Goal: Information Seeking & Learning: Compare options

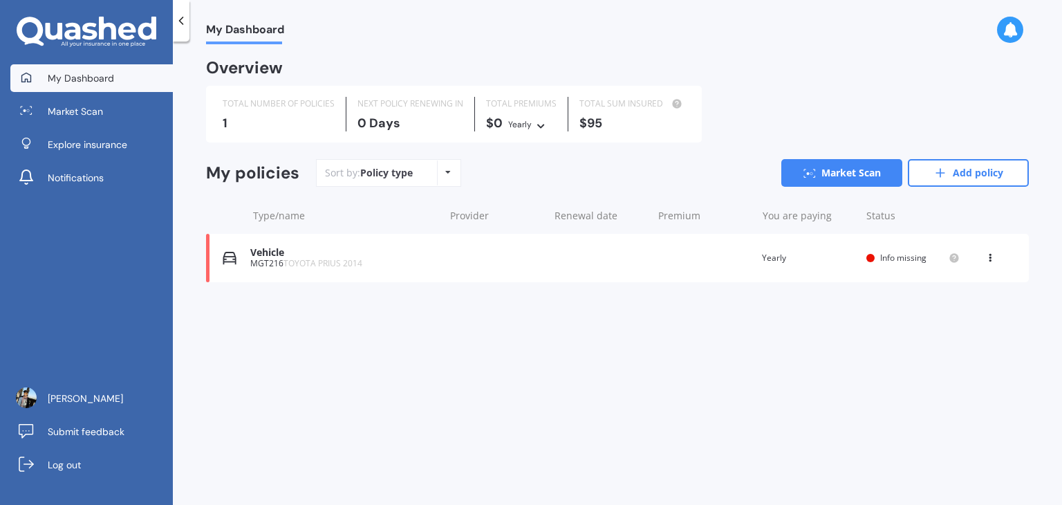
click at [657, 274] on div "Vehicle MGT216 TOYOTA PRIUS 2014 Renewal date Premium You are paying Yearly Sta…" at bounding box center [617, 258] width 823 height 48
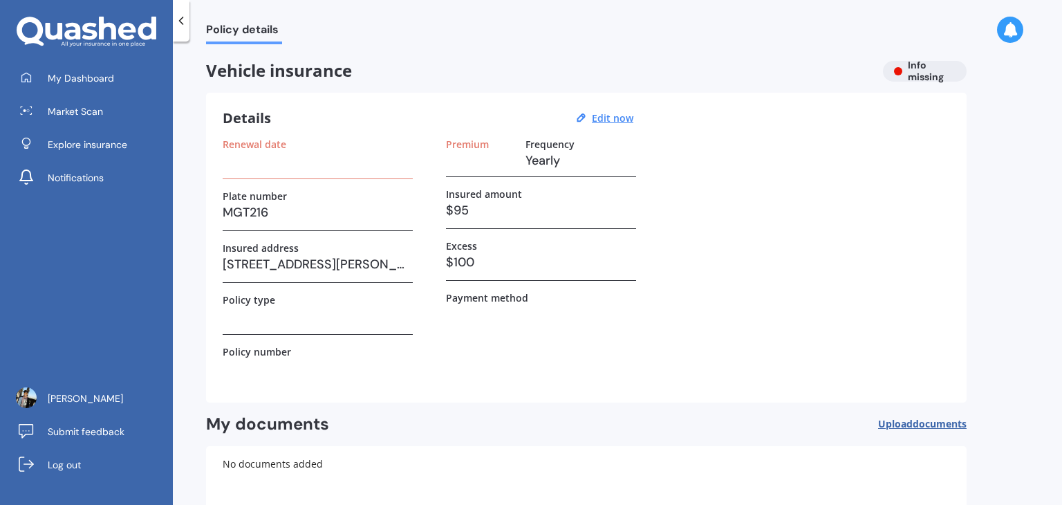
click at [393, 259] on h3 "[STREET_ADDRESS][PERSON_NAME]" at bounding box center [318, 264] width 190 height 21
click at [232, 254] on h3 "[STREET_ADDRESS][PERSON_NAME]" at bounding box center [318, 264] width 190 height 21
click at [595, 109] on div "Details Edit now Renewal date Plate number MGT216 Insured address [STREET_ADDRE…" at bounding box center [586, 248] width 760 height 310
click at [600, 115] on u "Edit now" at bounding box center [612, 117] width 41 height 13
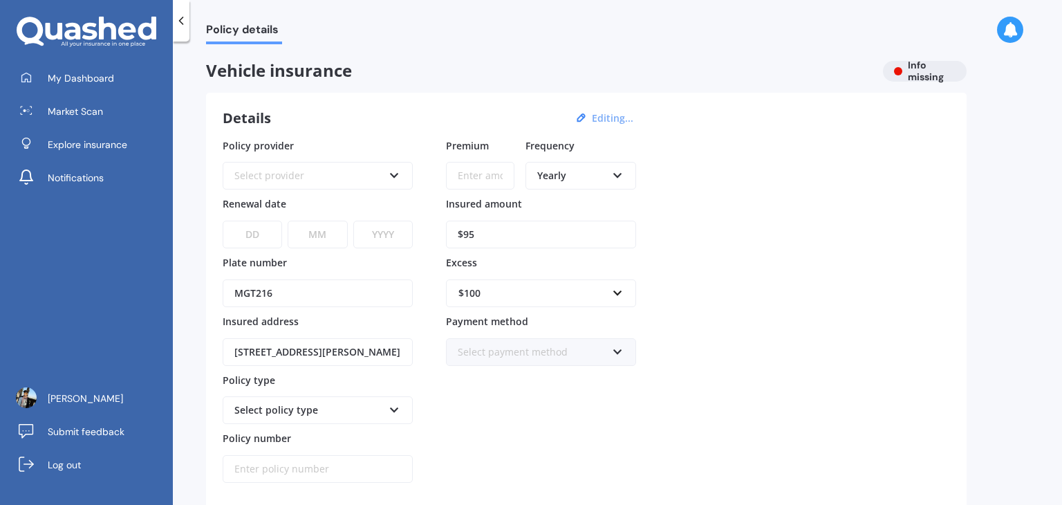
click at [507, 294] on div "$100" at bounding box center [532, 293] width 149 height 15
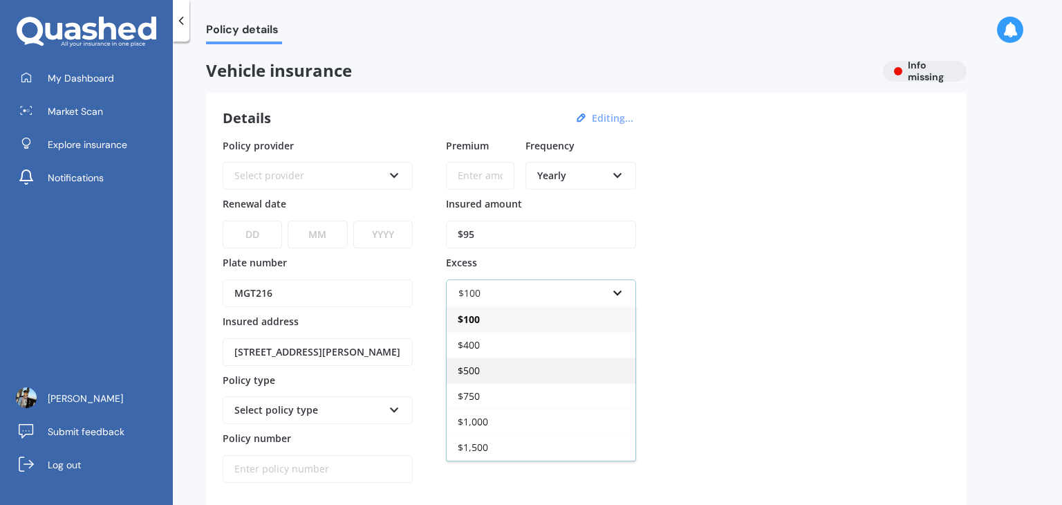
click at [500, 375] on div "$500" at bounding box center [541, 370] width 189 height 26
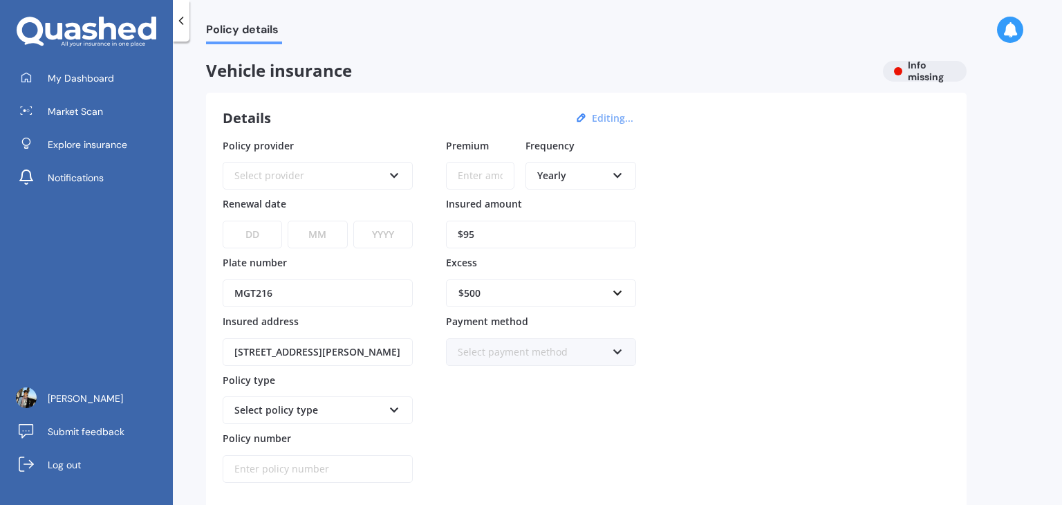
click at [498, 236] on input "$95" at bounding box center [541, 235] width 190 height 28
type input "$9"
click at [492, 169] on input "Premium" at bounding box center [480, 176] width 68 height 28
click at [473, 242] on input "Insured amount" at bounding box center [541, 235] width 190 height 28
type input "$8,000"
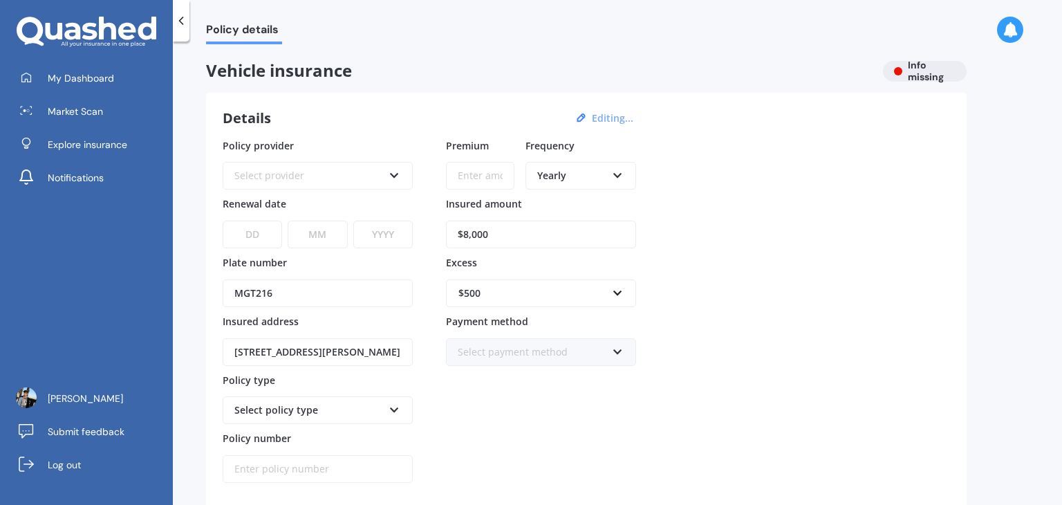
click at [472, 177] on input "Premium" at bounding box center [480, 176] width 68 height 28
click at [572, 170] on div "Yearly" at bounding box center [571, 175] width 69 height 15
click at [578, 297] on span "Fortnightly" at bounding box center [563, 301] width 50 height 13
click at [478, 179] on input "Premium" at bounding box center [480, 176] width 68 height 28
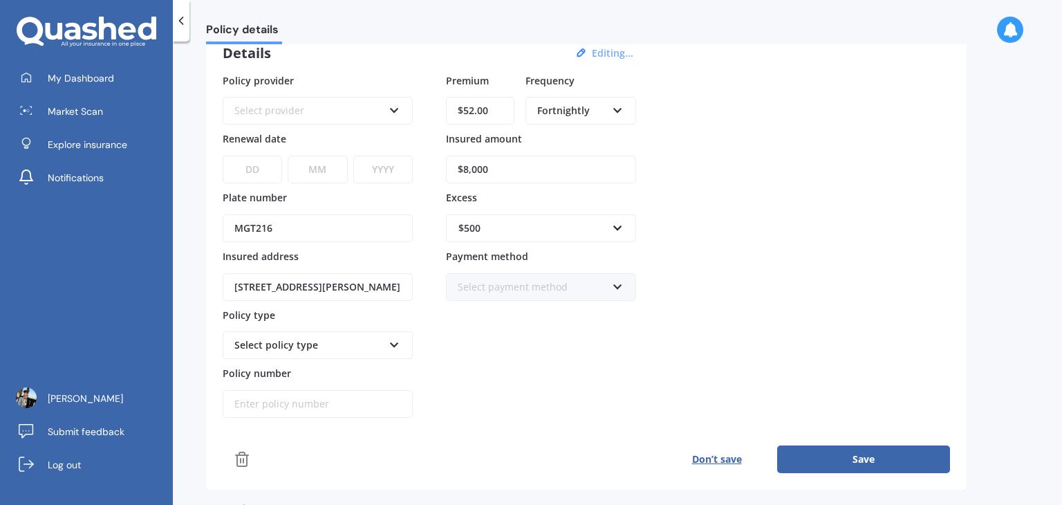
scroll to position [69, 0]
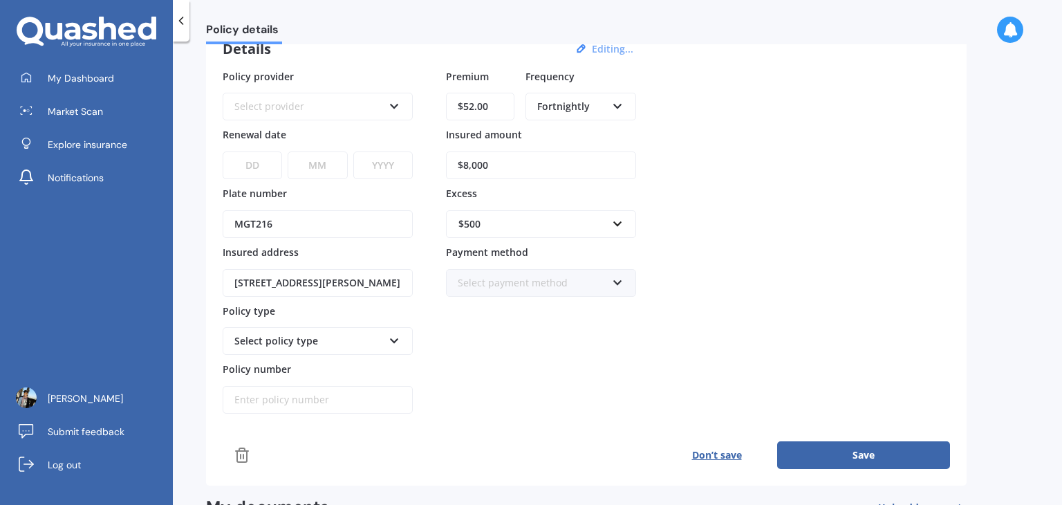
type input "$52.00"
click at [360, 286] on input "[STREET_ADDRESS][PERSON_NAME]" at bounding box center [318, 283] width 190 height 28
drag, startPoint x: 230, startPoint y: 283, endPoint x: 599, endPoint y: 281, distance: 369.2
click at [599, 281] on div "Policy provider Select provider AA AMI AMP ANZ ASB [PERSON_NAME] Ando Assurant …" at bounding box center [586, 241] width 727 height 345
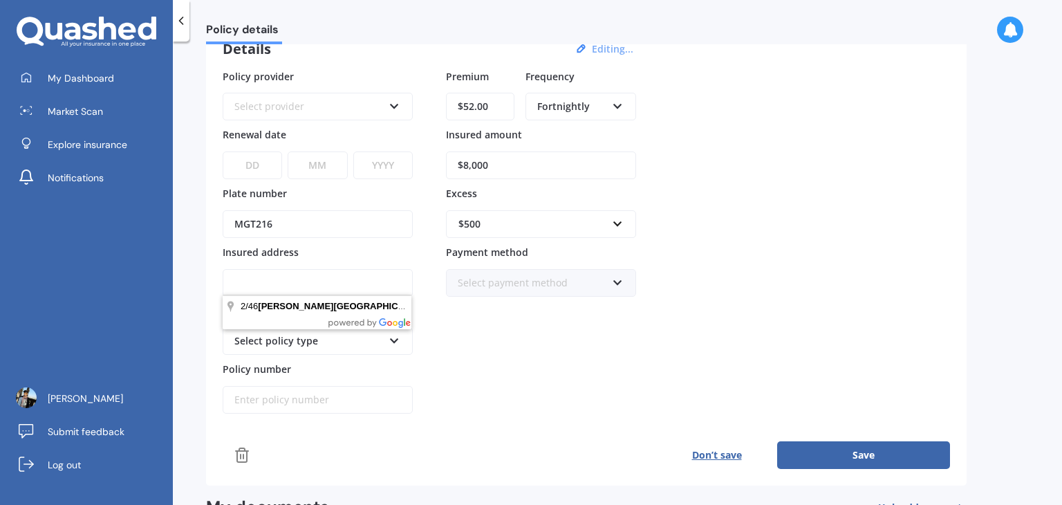
scroll to position [0, 0]
click at [380, 284] on input "Insured address" at bounding box center [318, 283] width 190 height 28
type input "[STREET_ADDRESS]"
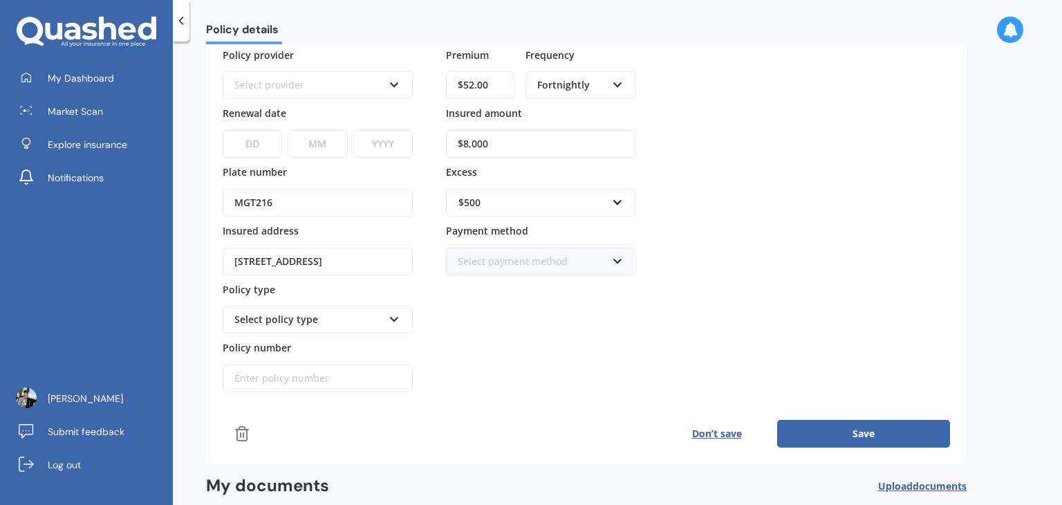
scroll to position [94, 0]
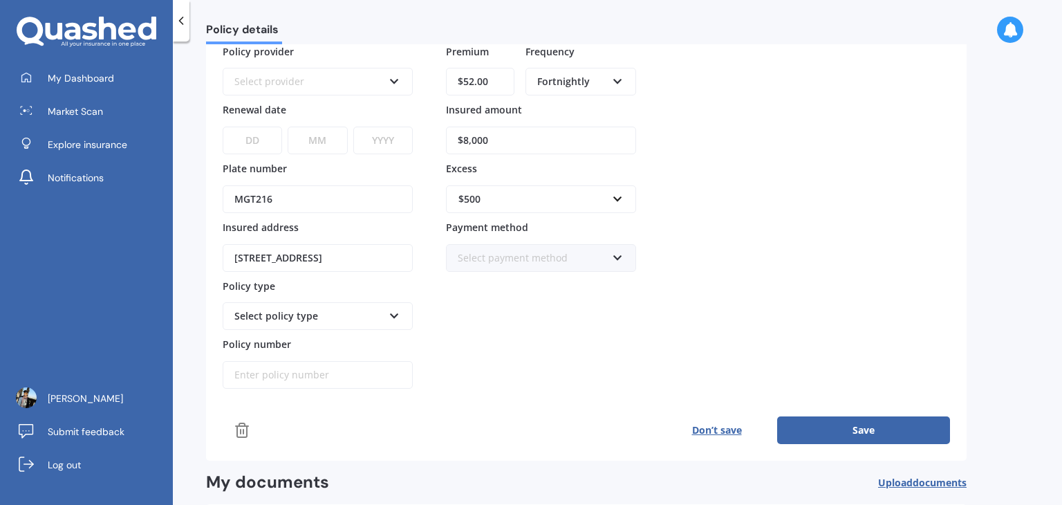
click at [389, 305] on div "Select policy type" at bounding box center [318, 316] width 190 height 28
click at [374, 308] on div "Select policy type" at bounding box center [308, 315] width 149 height 15
click at [383, 318] on div "Select policy type" at bounding box center [318, 316] width 190 height 28
click at [390, 316] on icon at bounding box center [395, 313] width 12 height 10
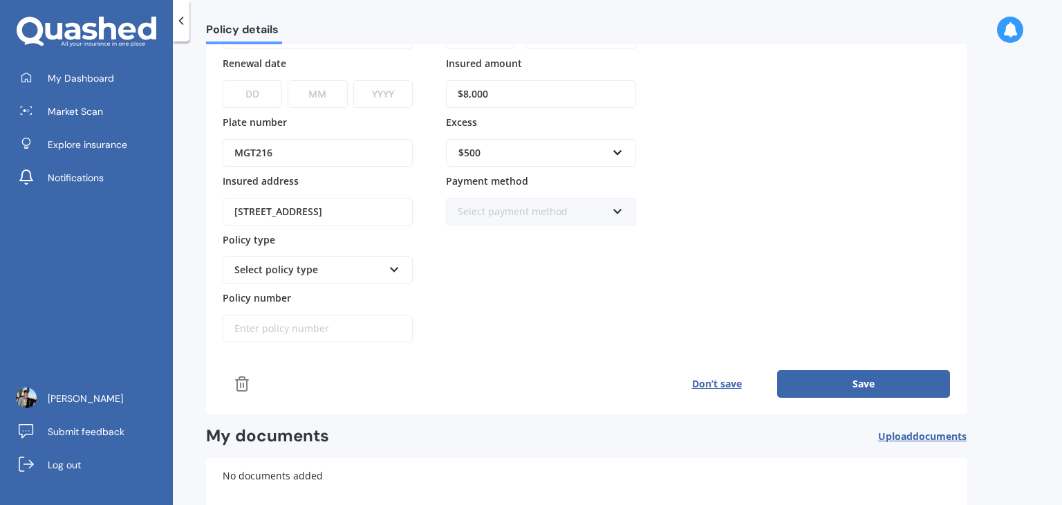
scroll to position [141, 0]
click at [397, 257] on div "Select policy type" at bounding box center [318, 269] width 190 height 28
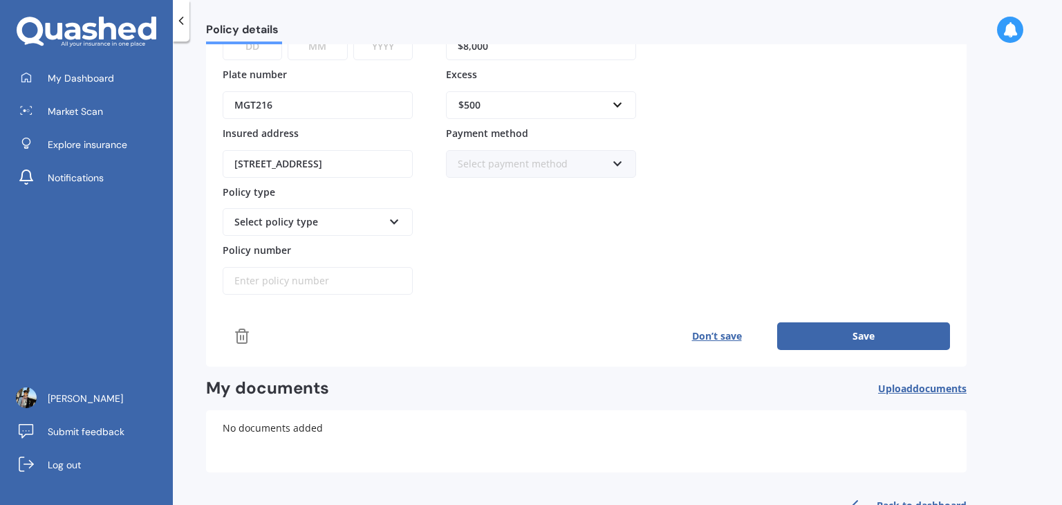
scroll to position [188, 0]
click at [844, 322] on button "Save" at bounding box center [863, 336] width 173 height 28
click at [844, 325] on button "Save" at bounding box center [863, 336] width 173 height 28
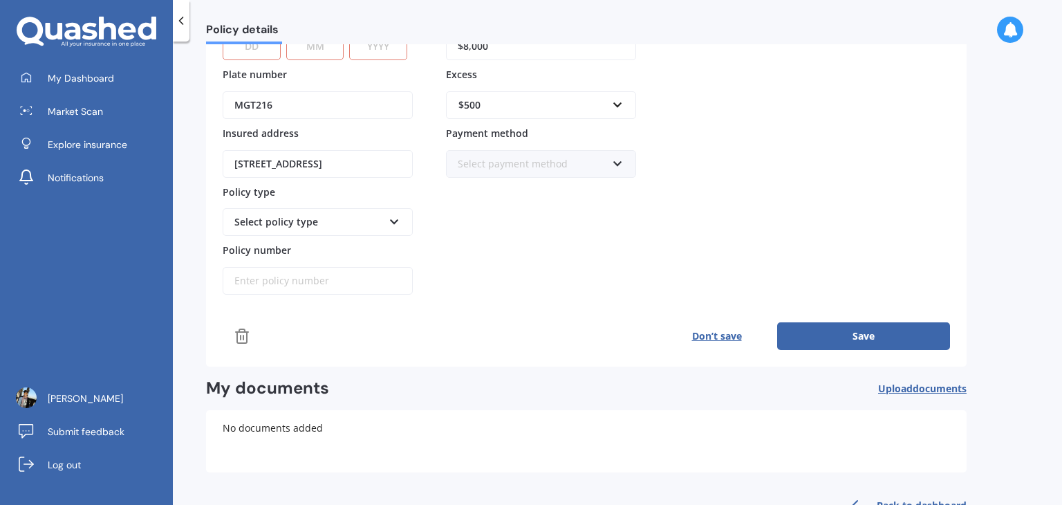
click at [844, 325] on button "Save" at bounding box center [863, 336] width 173 height 28
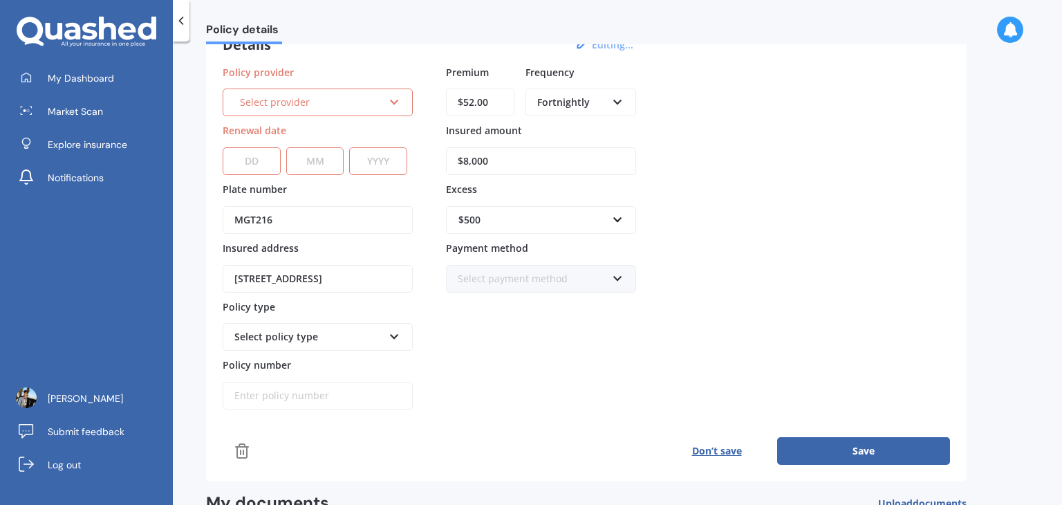
scroll to position [72, 0]
click at [650, 356] on div "Policy provider Select provider AA AMI AMP ANZ ASB [PERSON_NAME] Ando Assurant …" at bounding box center [586, 238] width 727 height 345
click at [366, 102] on div "Select provider" at bounding box center [311, 103] width 143 height 15
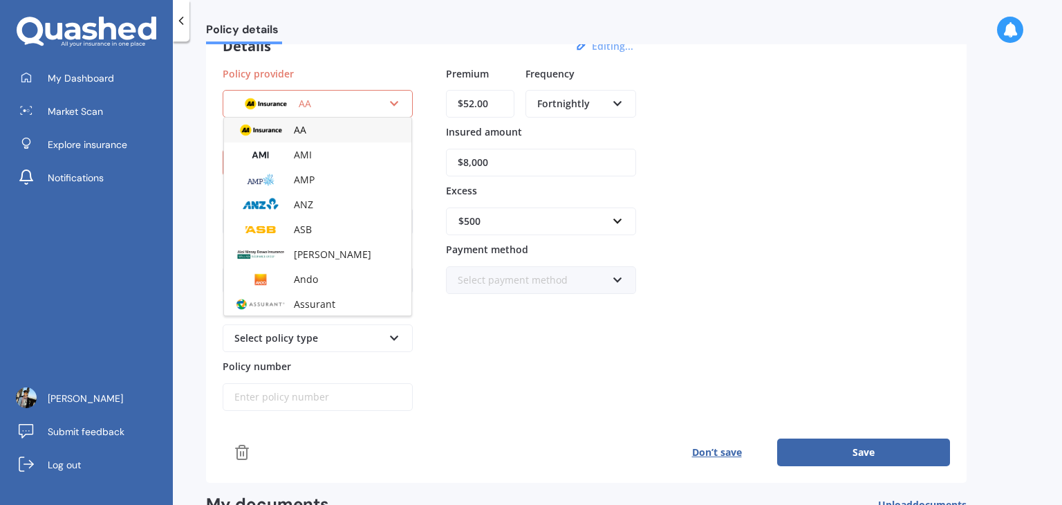
click at [330, 133] on div "AA" at bounding box center [317, 130] width 187 height 25
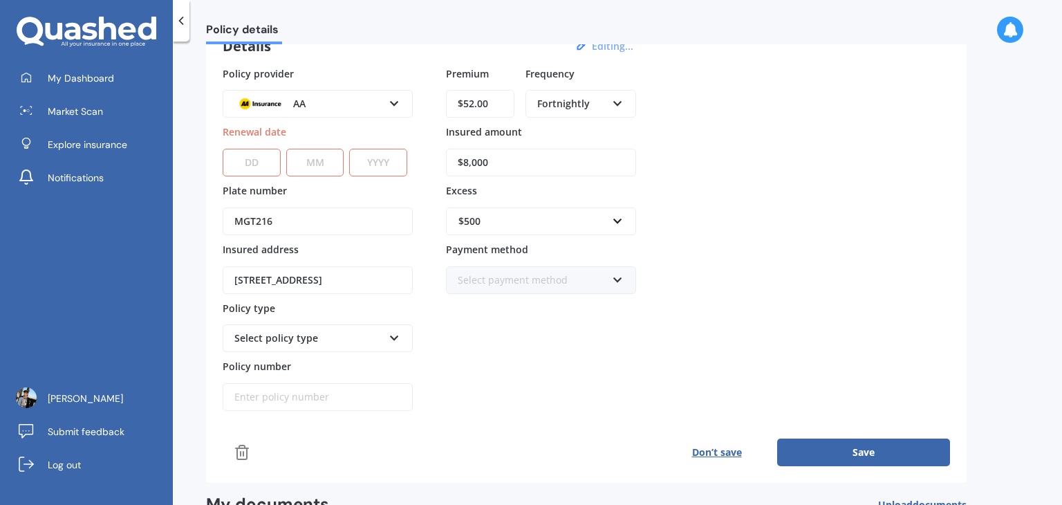
scroll to position [0, 0]
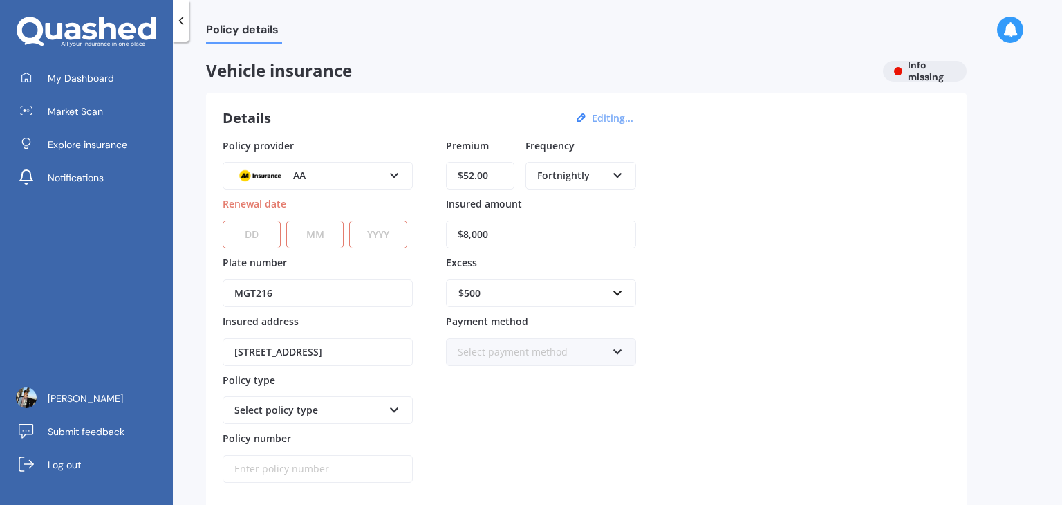
click at [260, 230] on select "DD 01 02 03 04 05 06 07 08 09 10 11 12 13 14 15 16 17 18 19 20 21 22 23 24 25 2…" at bounding box center [252, 235] width 58 height 28
click at [223, 221] on select "DD 01 02 03 04 05 06 07 08 09 10 11 12 13 14 15 16 17 18 19 20 21 22 23 24 25 2…" at bounding box center [252, 235] width 58 height 28
click at [326, 222] on select "MM 01 02 03 04 05 06 07 08 09 10 11 12" at bounding box center [315, 235] width 58 height 28
click at [263, 230] on select "DD 01 02 03 04 05 06 07 08 09 10 11 12 13 14 15 16 17 18 19 20 21 22 23 24 25 2…" at bounding box center [252, 235] width 58 height 28
select select "21"
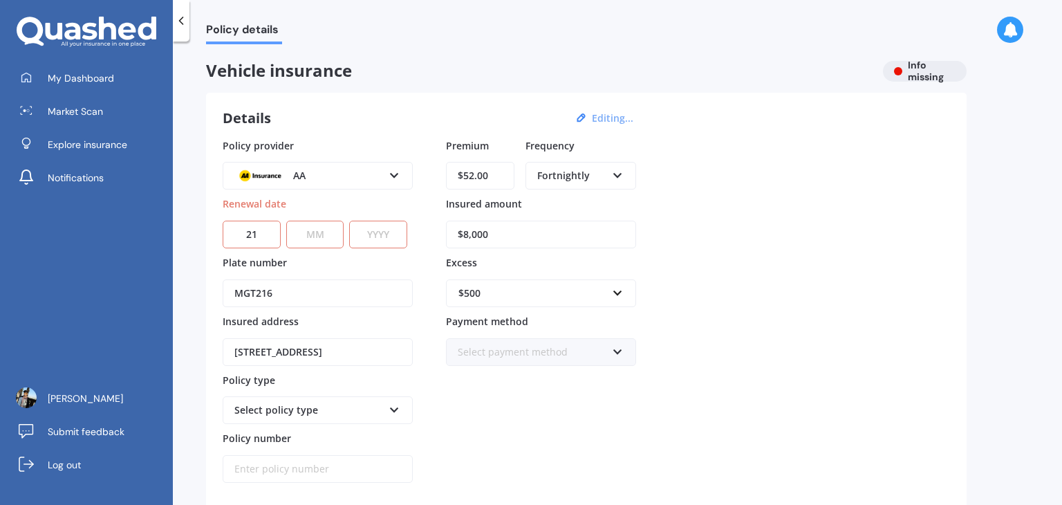
click at [223, 221] on select "DD 01 02 03 04 05 06 07 08 09 10 11 12 13 14 15 16 17 18 19 20 21 22 23 24 25 2…" at bounding box center [252, 235] width 58 height 28
click at [305, 238] on select "MM 01 02 03 04 05 06 07 08 09 10 11 12" at bounding box center [315, 235] width 58 height 28
select select "09"
click at [286, 221] on select "MM 01 02 03 04 05 06 07 08 09 10 11 12" at bounding box center [315, 235] width 58 height 28
click at [379, 235] on select "YYYY 2027 2026 2025 2024 2023 2022 2021 2020 2019 2018 2017 2016 2015 2014 2013…" at bounding box center [378, 235] width 58 height 28
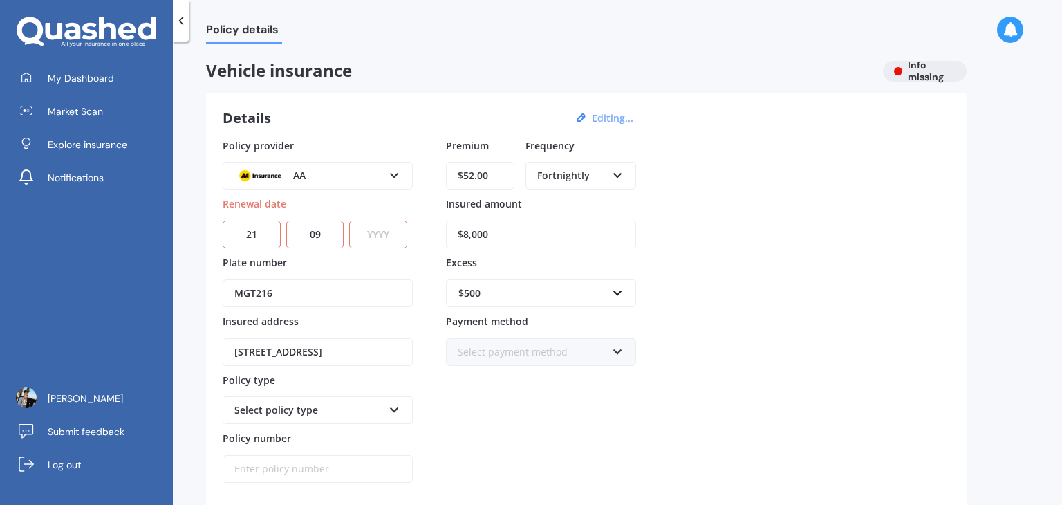
select select "2026"
click at [353, 221] on select "YYYY 2027 2026 2025 2024 2023 2022 2021 2020 2019 2018 2017 2016 2015 2014 2013…" at bounding box center [378, 235] width 58 height 28
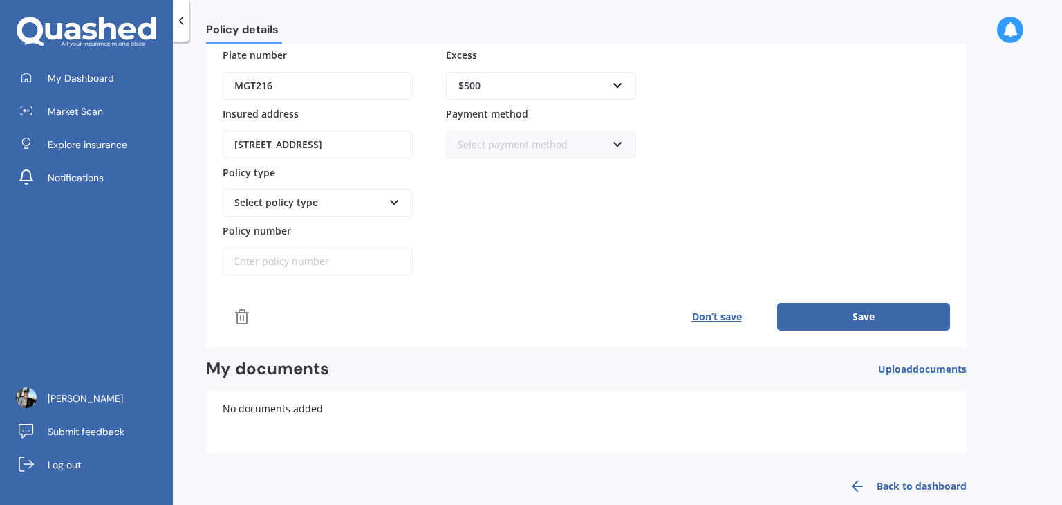
scroll to position [207, 0]
click at [291, 205] on div "Select policy type" at bounding box center [308, 202] width 149 height 15
click at [284, 225] on span "Comprehensive" at bounding box center [271, 228] width 73 height 13
click at [815, 308] on button "Save" at bounding box center [863, 317] width 173 height 28
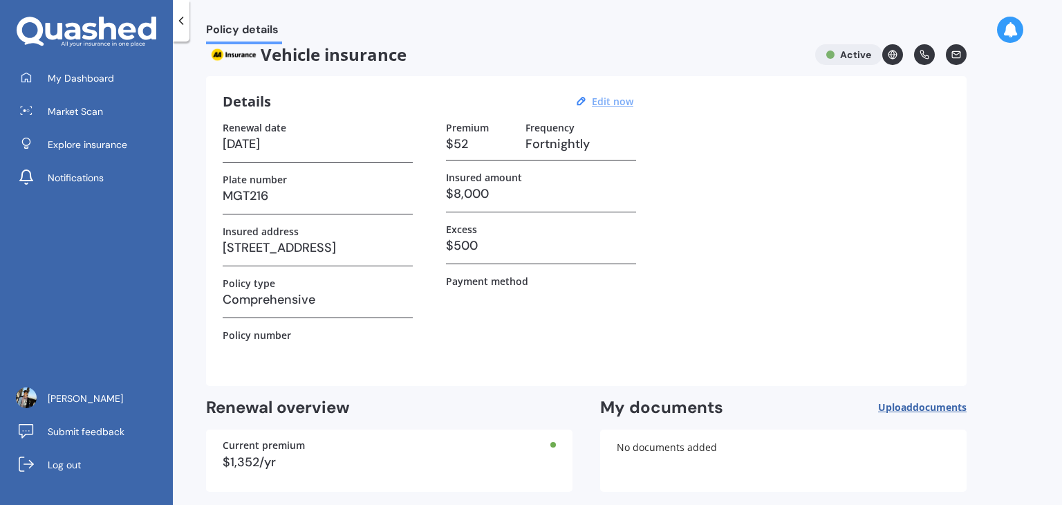
scroll to position [0, 0]
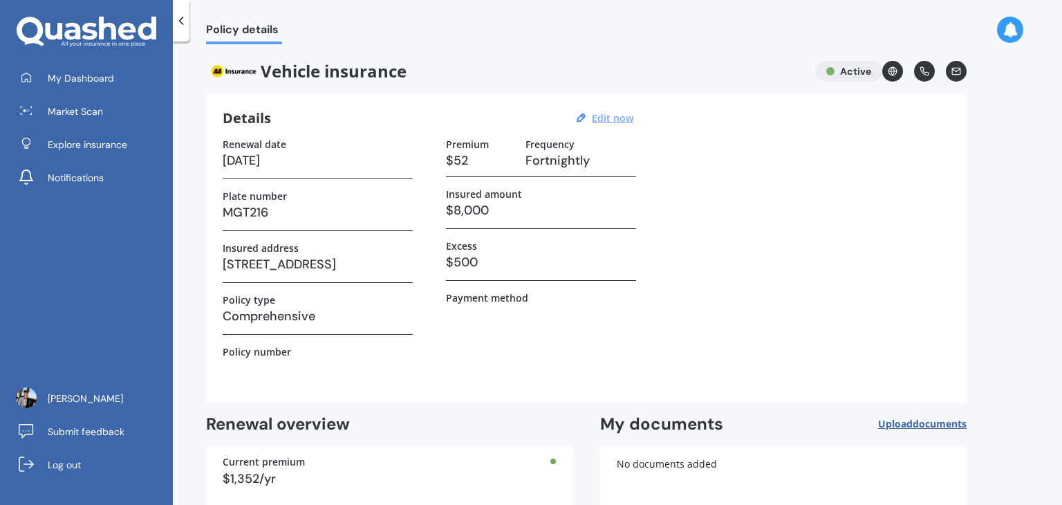
click at [129, 238] on div "My Dashboard Market Scan Explore insurance Notifications [PERSON_NAME] Submit f…" at bounding box center [86, 284] width 173 height 440
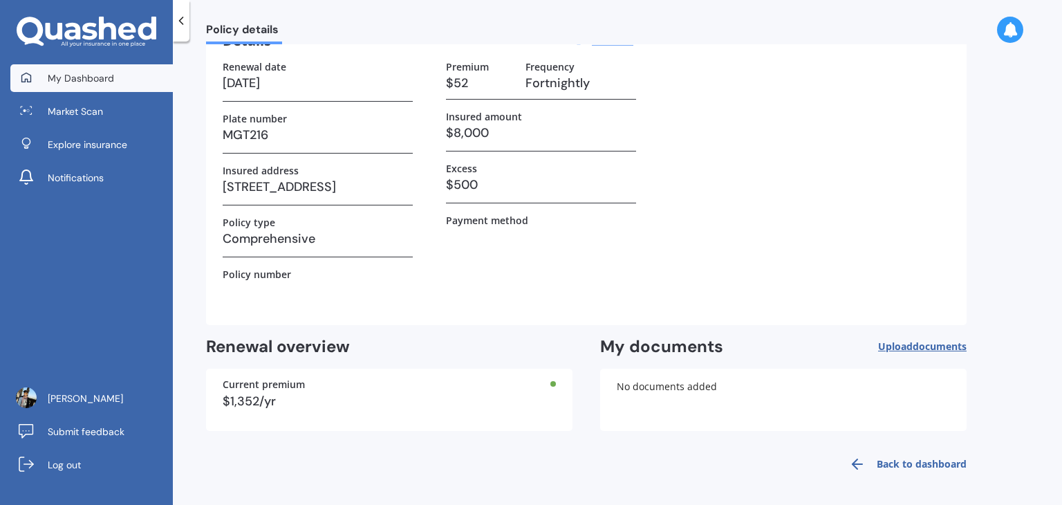
click at [101, 74] on span "My Dashboard" at bounding box center [81, 78] width 66 height 14
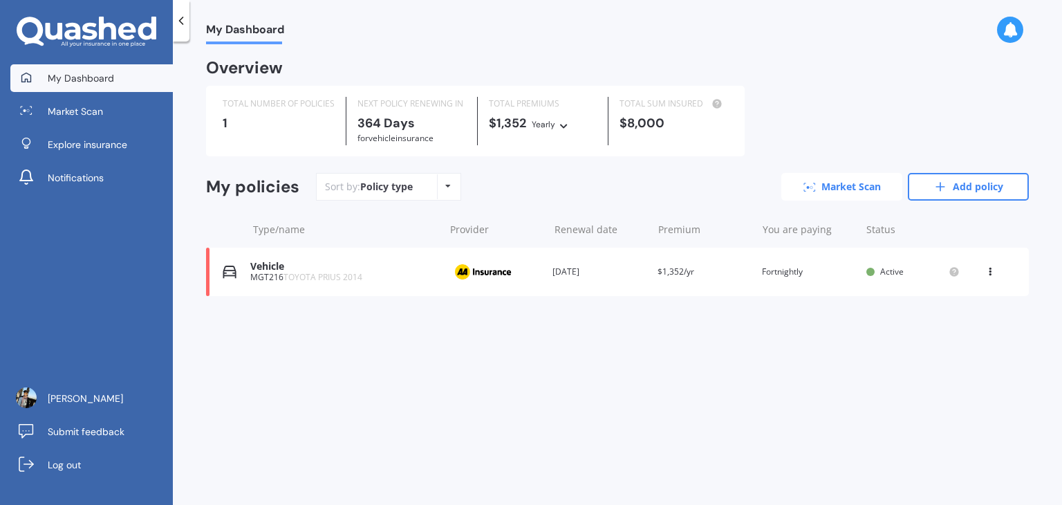
click at [827, 189] on link "Market Scan" at bounding box center [841, 187] width 121 height 28
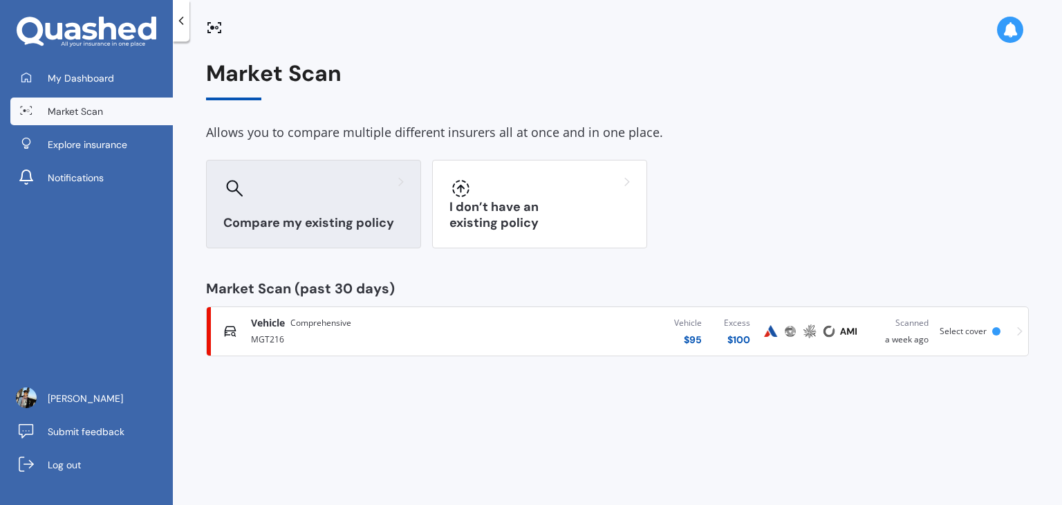
click at [377, 236] on div "Compare my existing policy" at bounding box center [313, 204] width 215 height 88
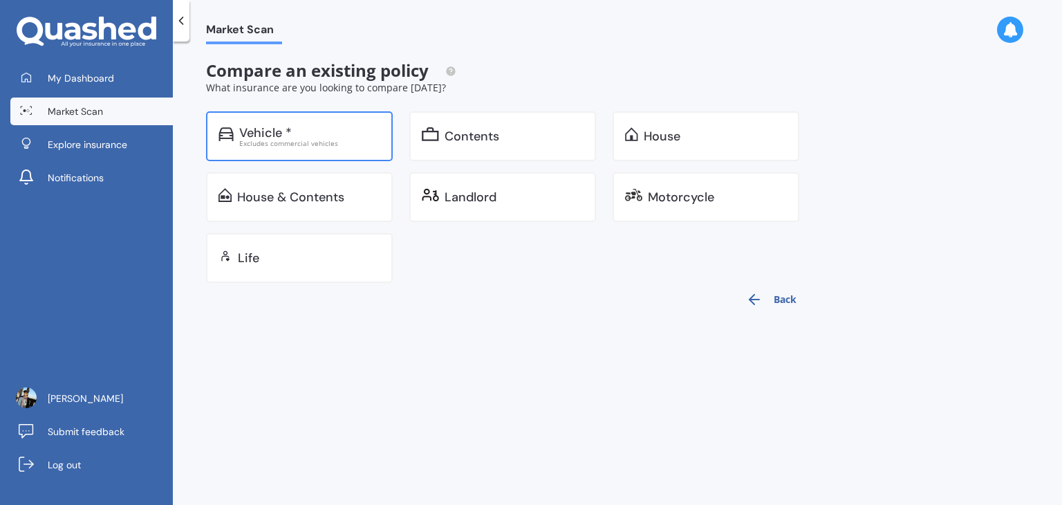
click at [331, 142] on div "Excludes commercial vehicles" at bounding box center [309, 143] width 141 height 7
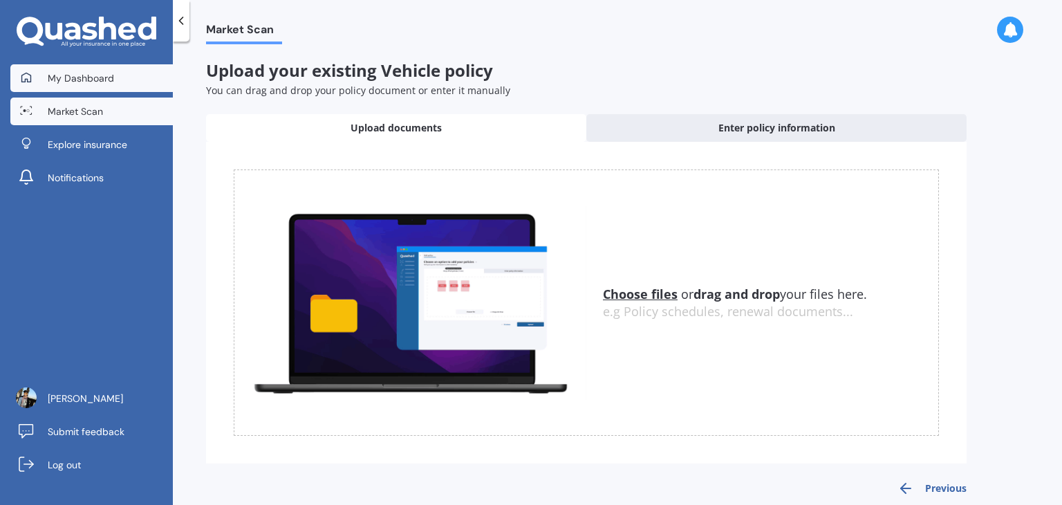
click at [97, 66] on link "My Dashboard" at bounding box center [91, 78] width 162 height 28
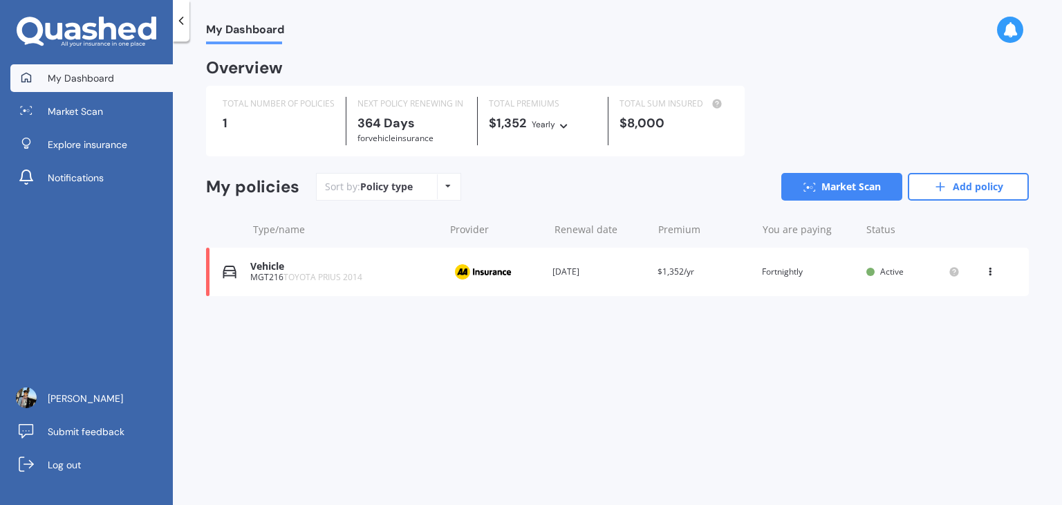
click at [452, 274] on img at bounding box center [482, 272] width 69 height 26
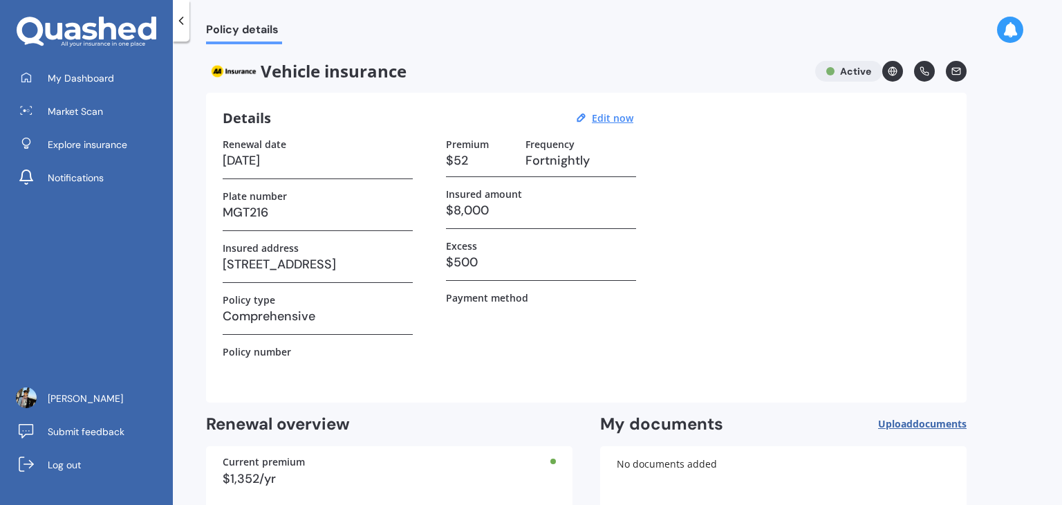
click at [207, 24] on span "Policy details" at bounding box center [244, 32] width 76 height 19
click at [189, 19] on div at bounding box center [181, 20] width 17 height 41
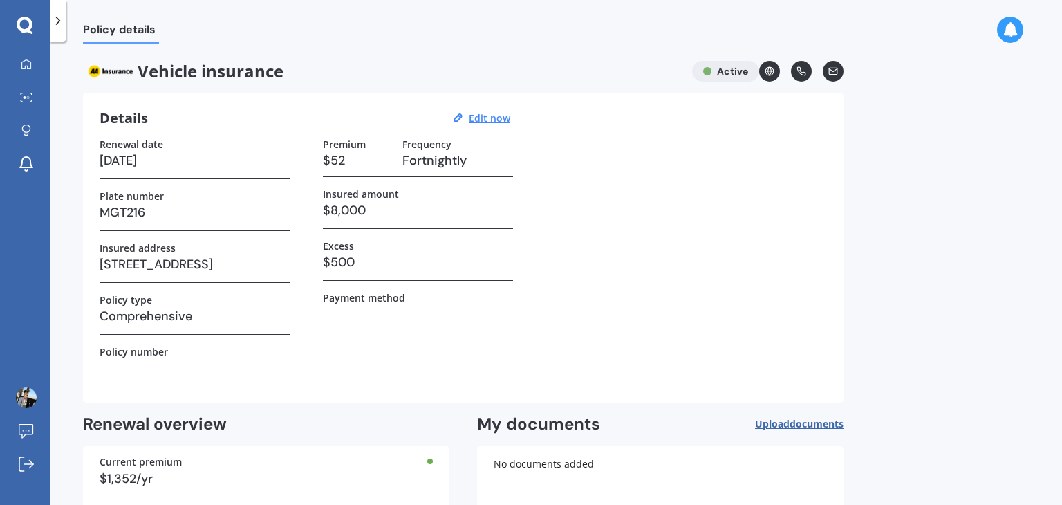
click at [61, 25] on icon at bounding box center [58, 21] width 14 height 14
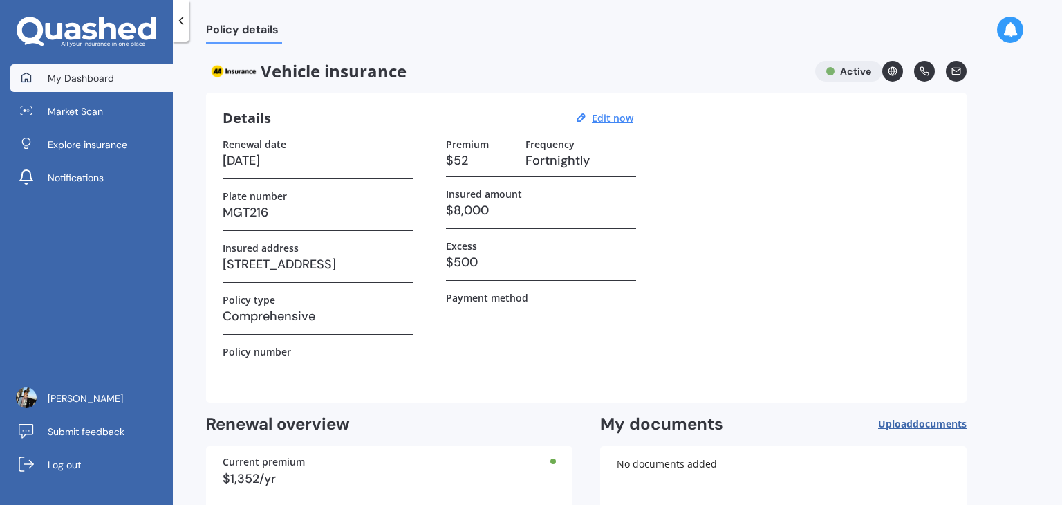
click at [32, 73] on div at bounding box center [26, 78] width 21 height 12
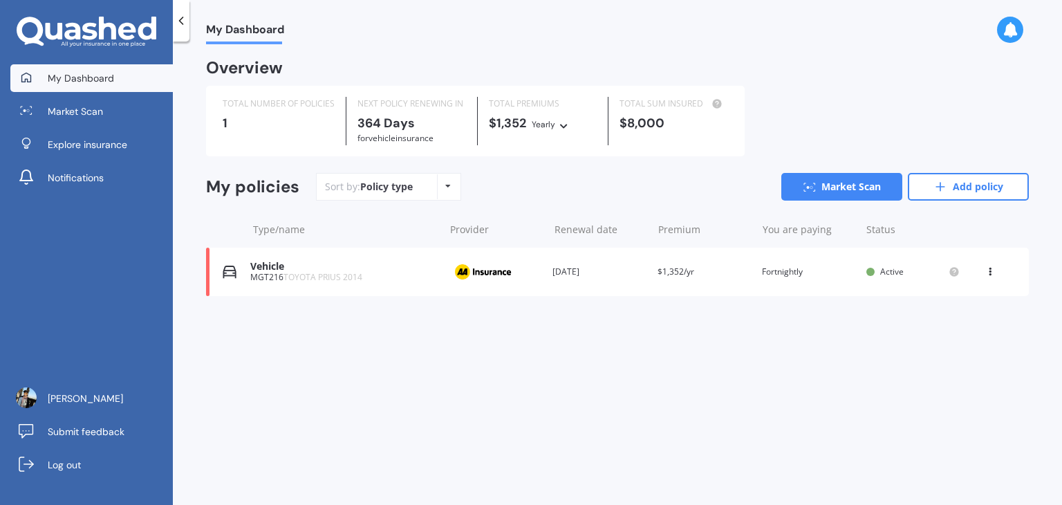
click at [292, 279] on span "TOYOTA PRIUS 2014" at bounding box center [322, 277] width 79 height 12
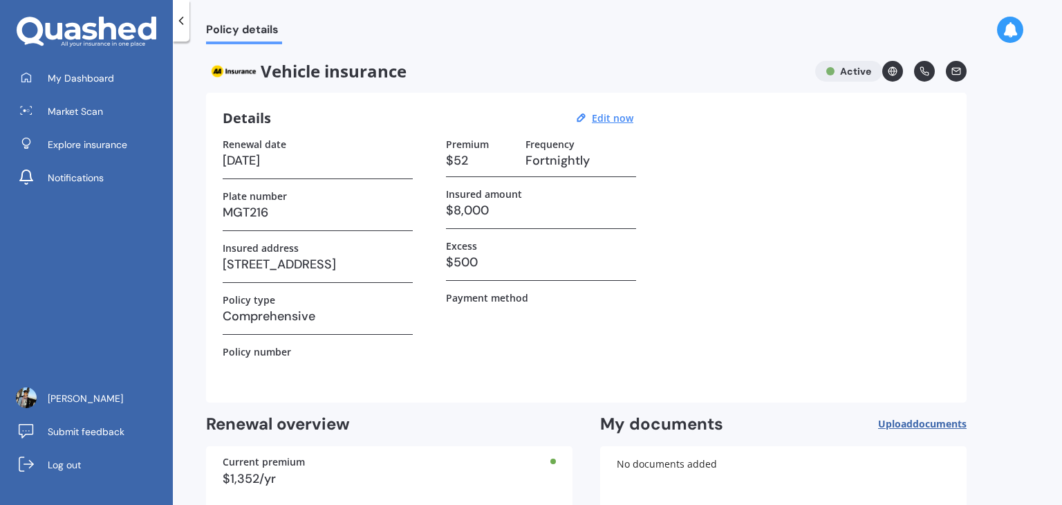
scroll to position [77, 0]
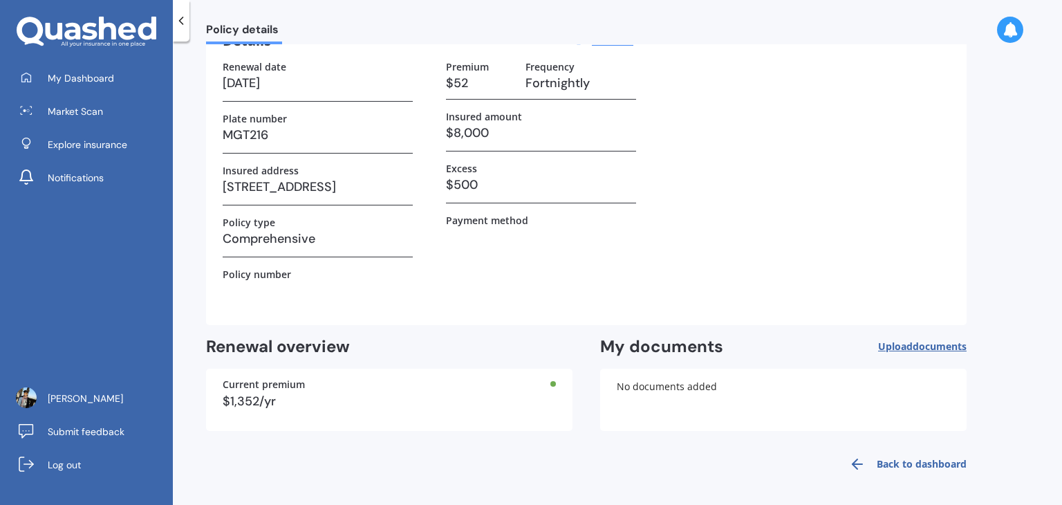
click at [920, 460] on link "Back to dashboard" at bounding box center [904, 463] width 126 height 33
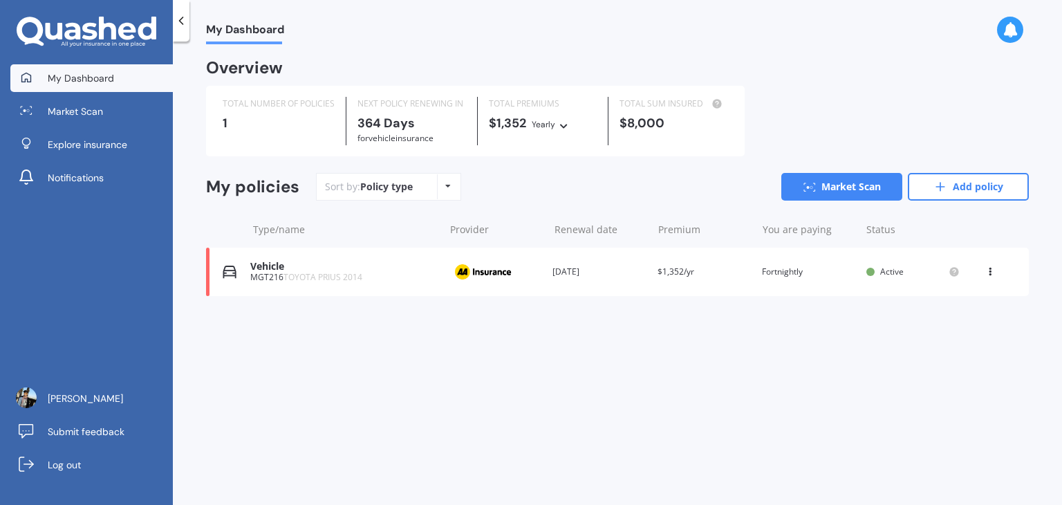
click at [989, 283] on div "Vehicle MGT216 TOYOTA PRIUS 2014 Provider Renewal date [DATE] Premium $1,352/yr…" at bounding box center [617, 271] width 823 height 48
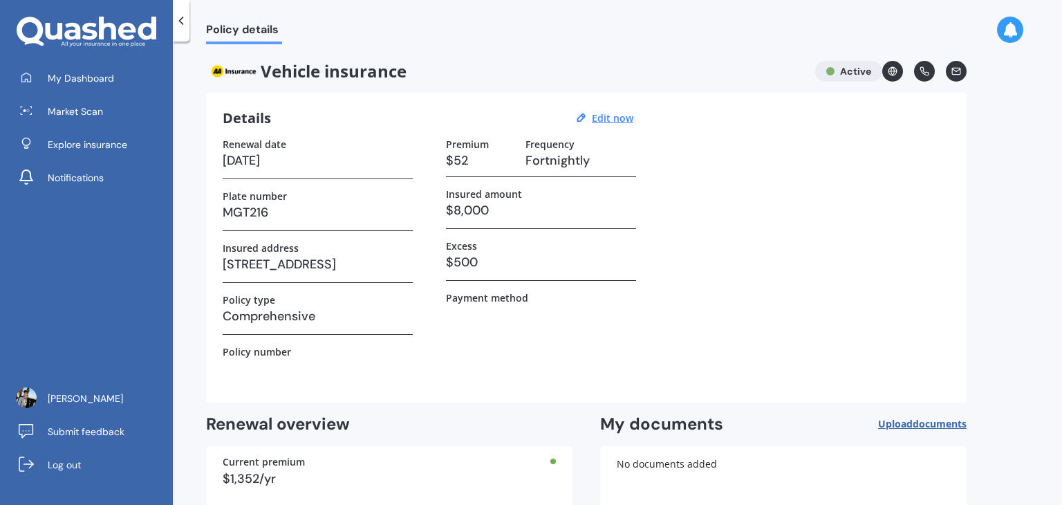
scroll to position [77, 0]
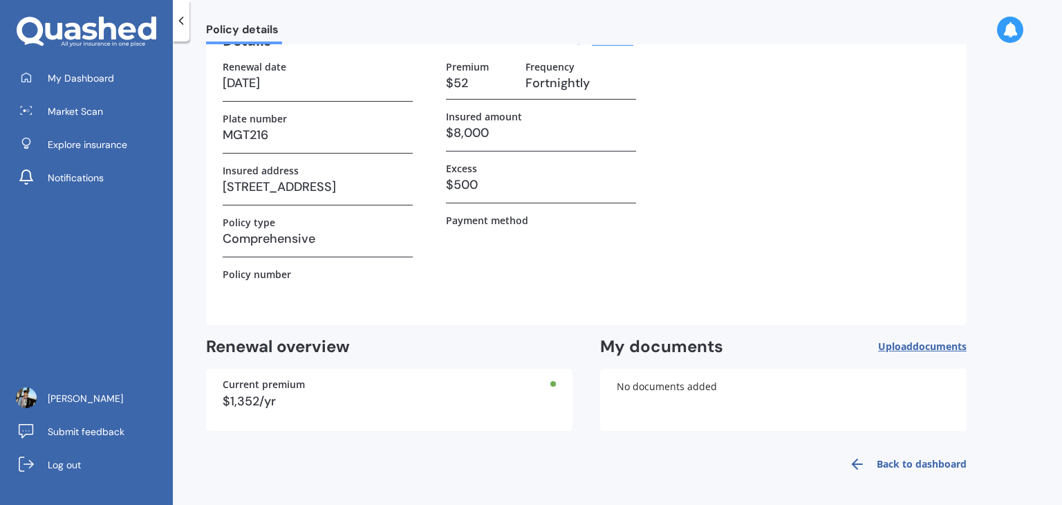
click at [926, 461] on link "Back to dashboard" at bounding box center [904, 463] width 126 height 33
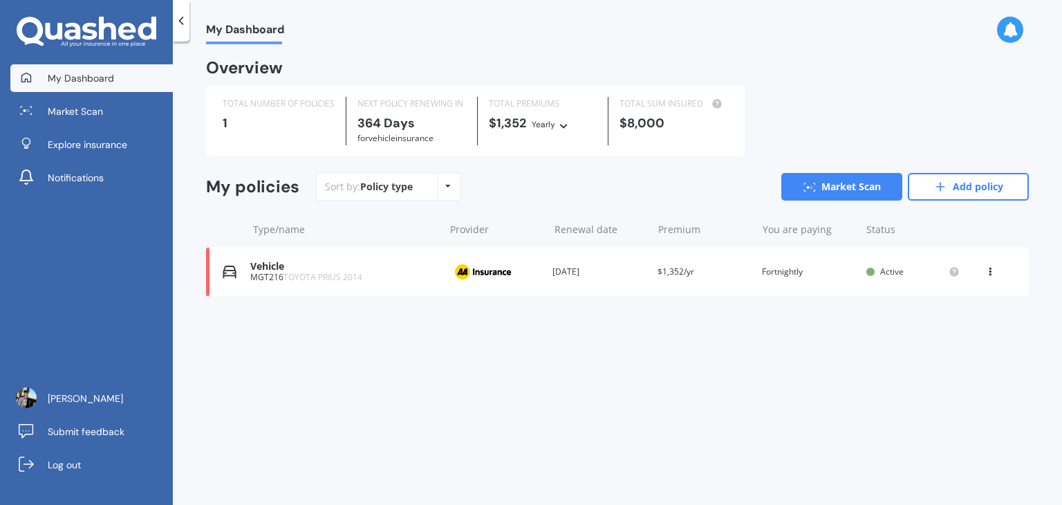
click at [988, 271] on icon at bounding box center [990, 269] width 10 height 8
click at [953, 315] on div "Delete" at bounding box center [959, 326] width 137 height 28
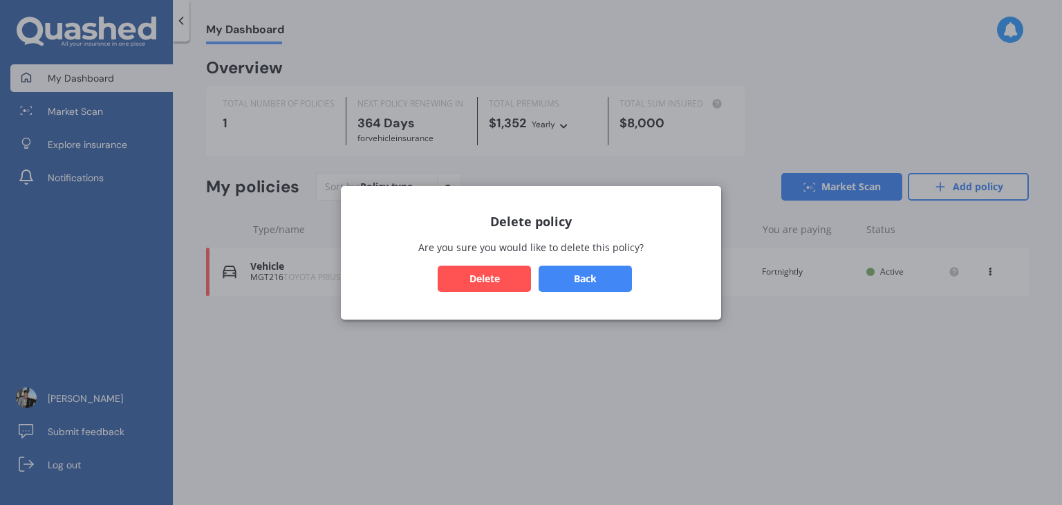
click at [486, 274] on button "Delete" at bounding box center [484, 278] width 93 height 26
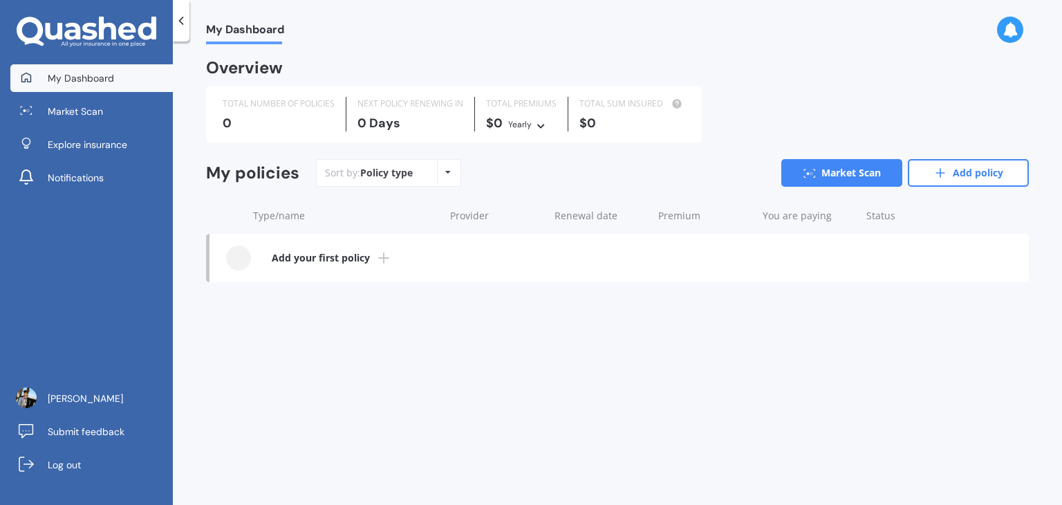
click at [368, 258] on b "Add your first policy" at bounding box center [321, 258] width 98 height 14
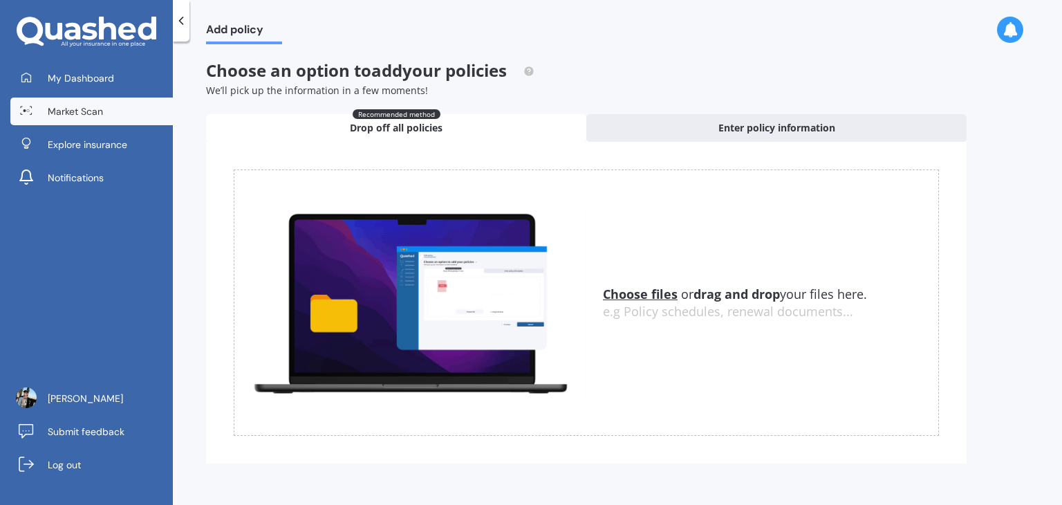
click at [58, 117] on span "Market Scan" at bounding box center [75, 111] width 55 height 14
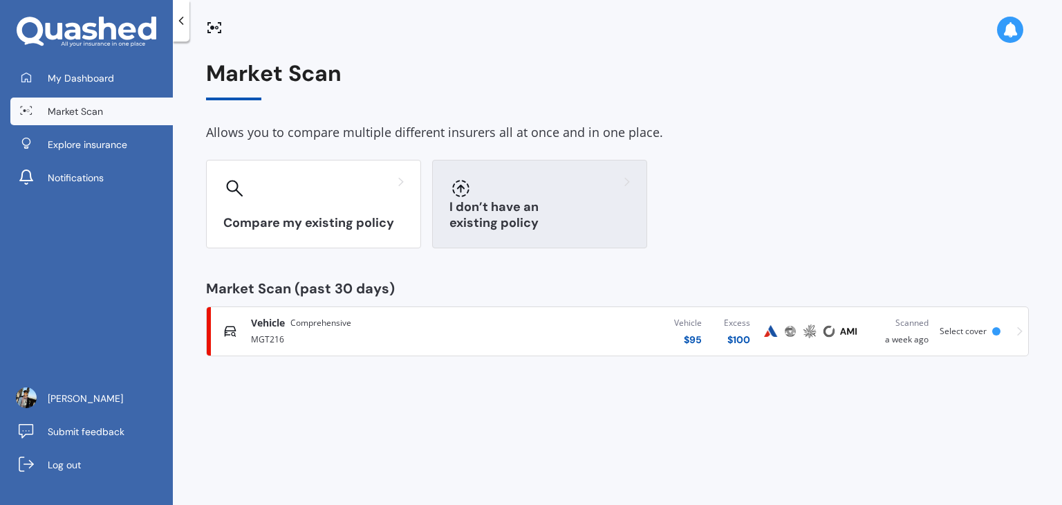
click at [479, 218] on h3 "I don’t have an existing policy" at bounding box center [539, 215] width 180 height 32
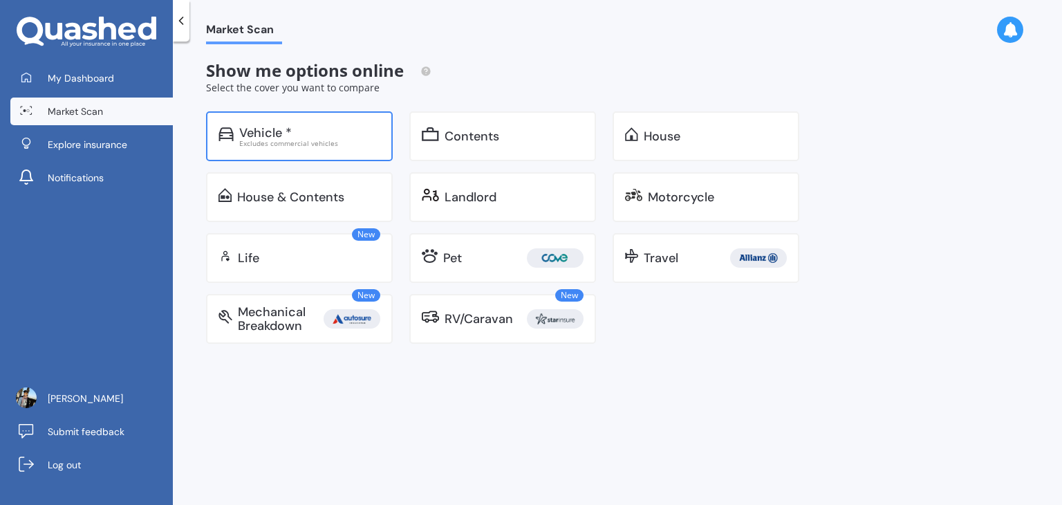
click at [346, 131] on div "Vehicle *" at bounding box center [309, 133] width 141 height 14
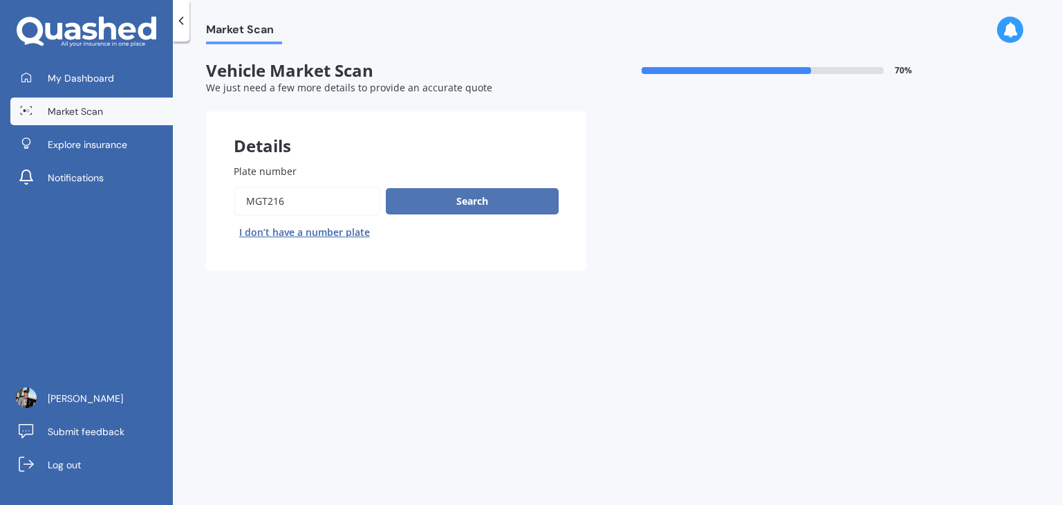
click at [441, 203] on button "Search" at bounding box center [472, 201] width 173 height 26
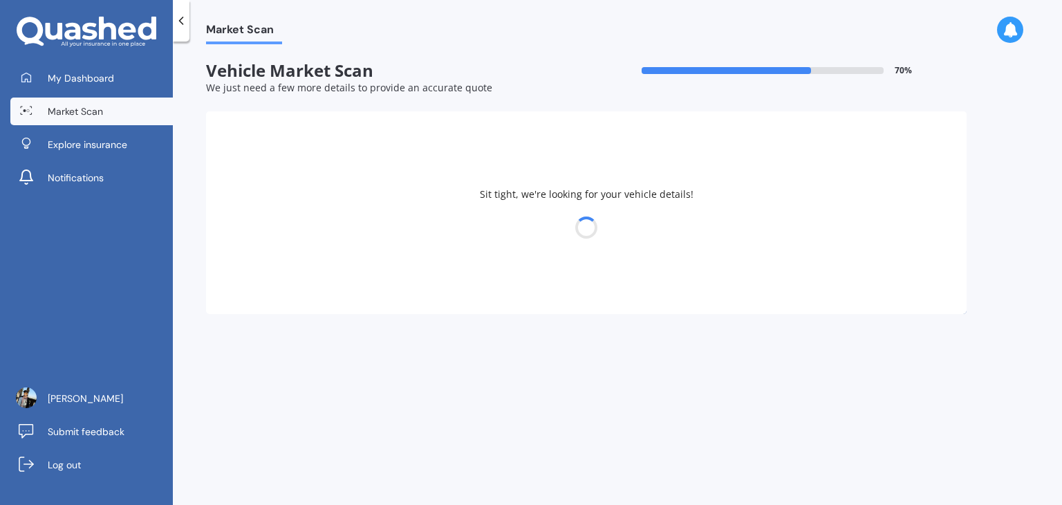
select select "TOYOTA"
select select "PRIUS"
select select "21"
select select "12"
select select "2000"
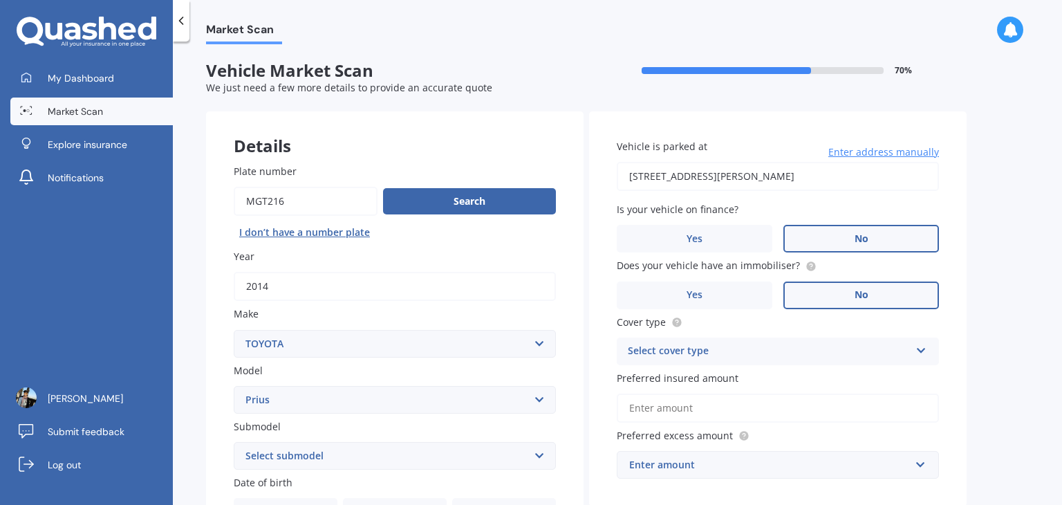
drag, startPoint x: 888, startPoint y: 174, endPoint x: 553, endPoint y: 158, distance: 335.7
click at [553, 158] on div "Details Plate number Search I don’t have a number plate Year [DATE] Make Select…" at bounding box center [586, 444] width 760 height 667
type input "[STREET_ADDRESS]"
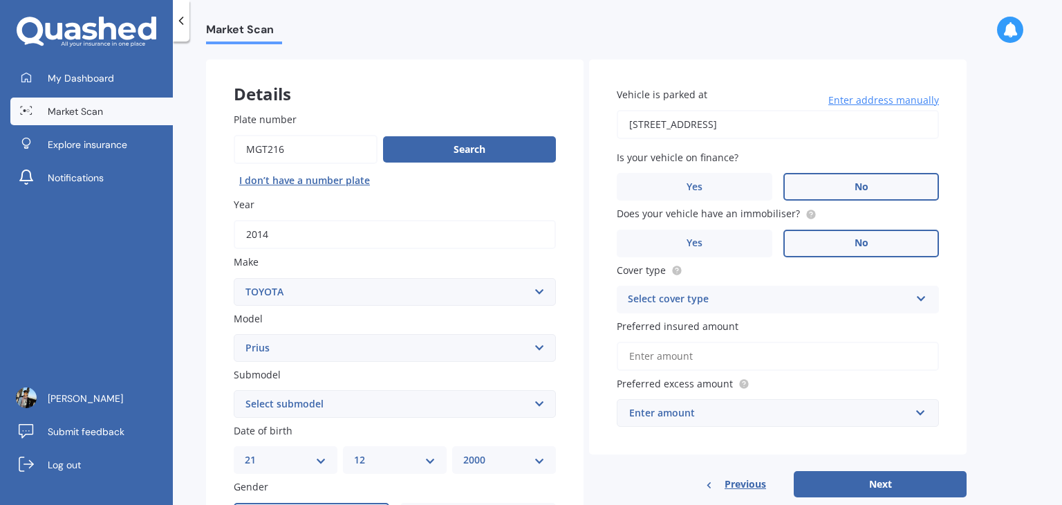
scroll to position [53, 0]
click at [675, 297] on div "Select cover type" at bounding box center [769, 298] width 282 height 17
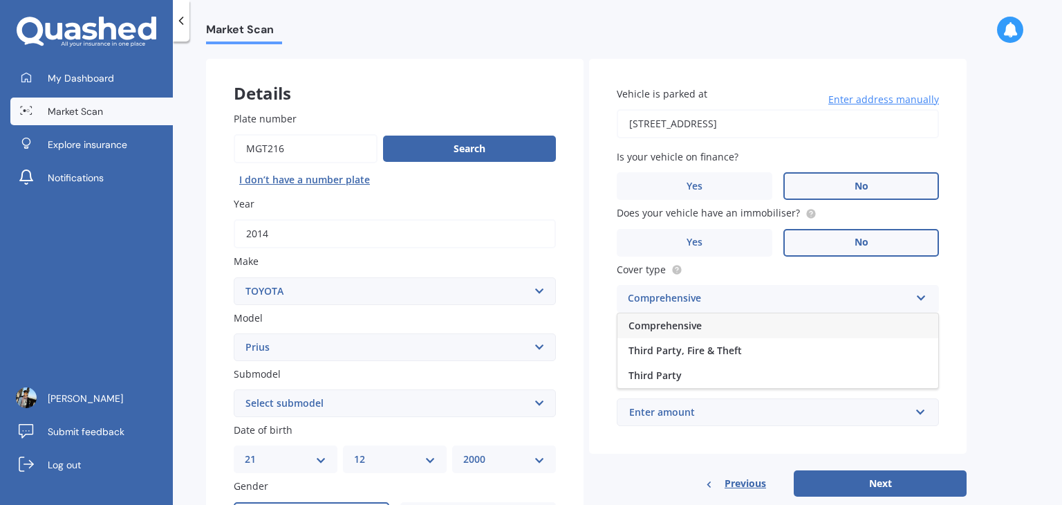
click at [664, 327] on span "Comprehensive" at bounding box center [664, 325] width 73 height 13
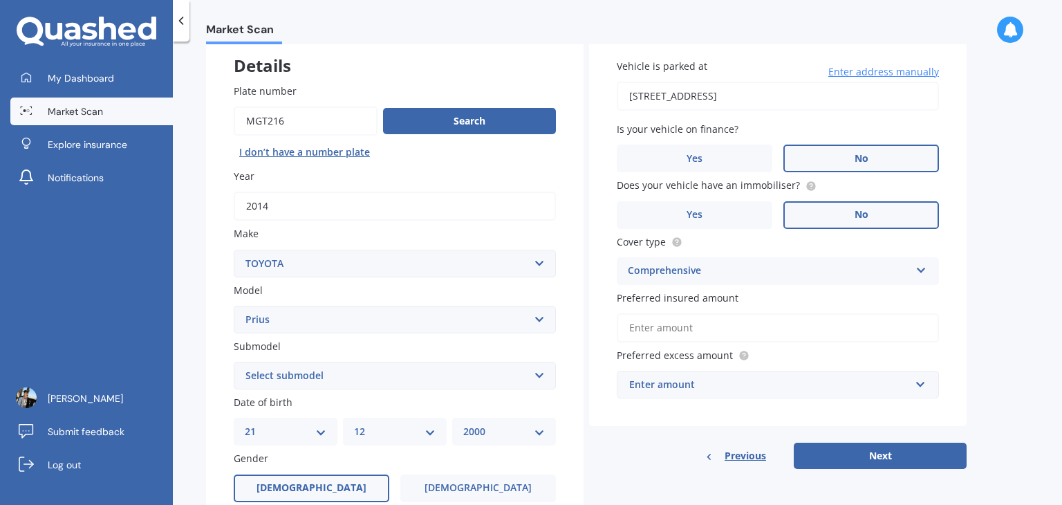
scroll to position [80, 0]
click at [664, 327] on input "Preferred insured amount" at bounding box center [778, 327] width 322 height 29
type input "$8,000"
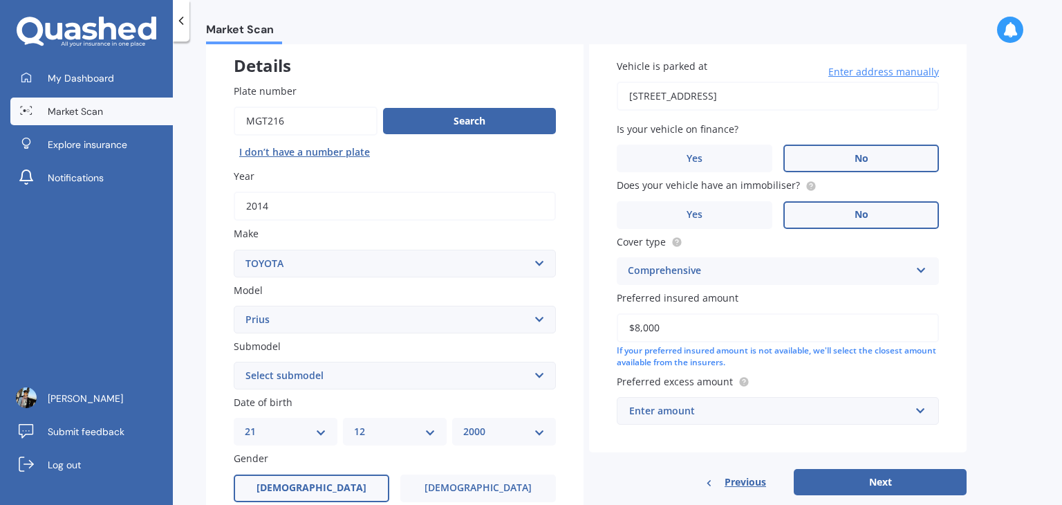
click at [695, 406] on div "Enter amount" at bounding box center [769, 410] width 281 height 15
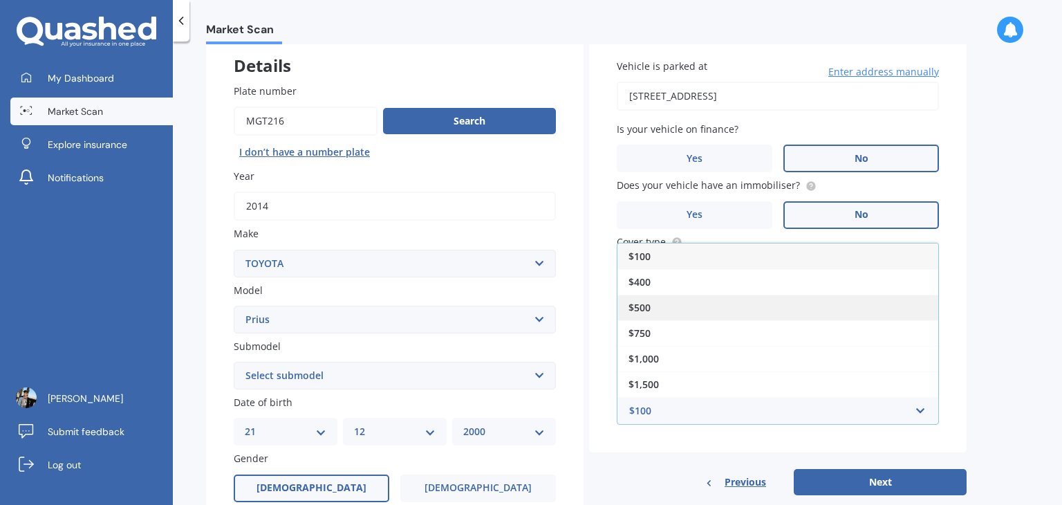
click at [675, 310] on div "$500" at bounding box center [777, 308] width 321 height 26
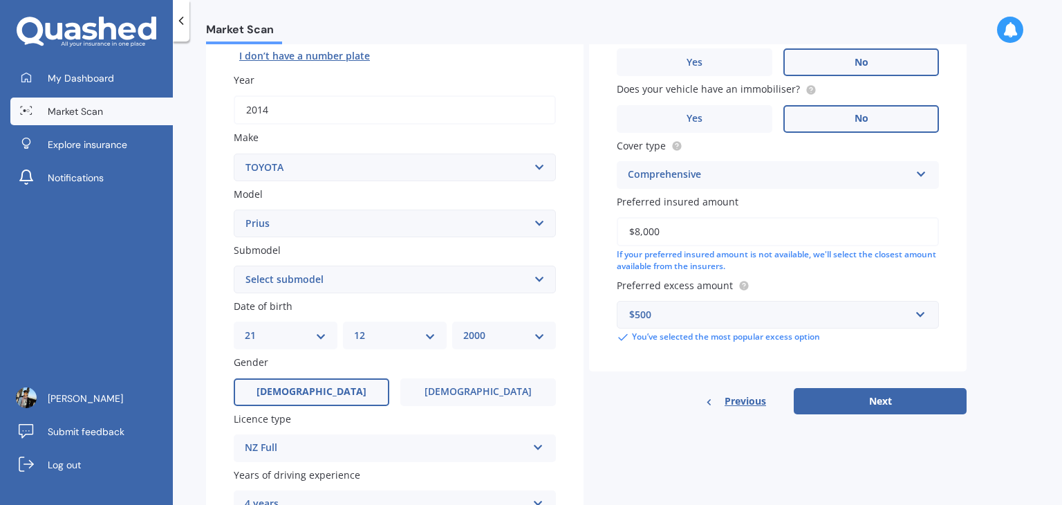
scroll to position [196, 0]
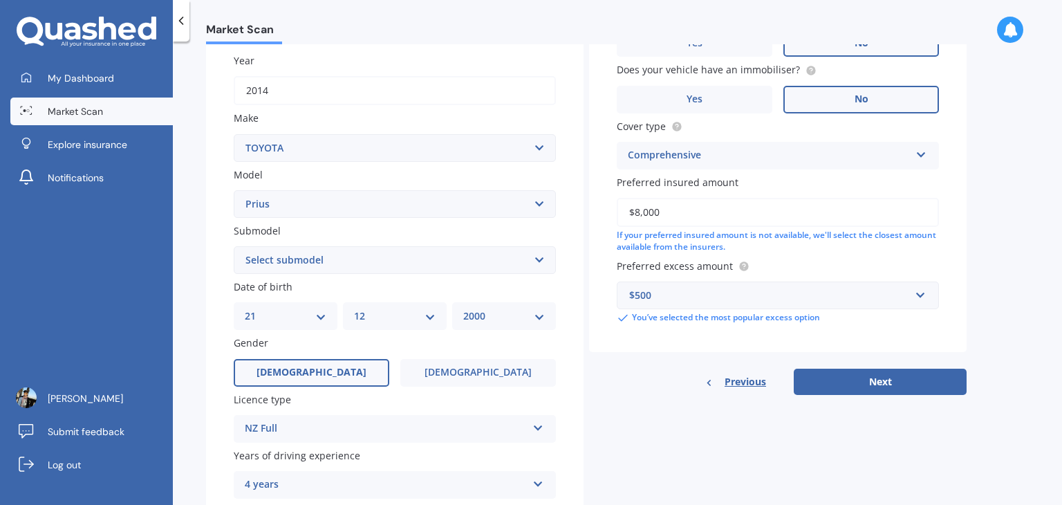
click at [460, 260] on select "Select submodel (All other) Hybrid" at bounding box center [395, 260] width 322 height 28
select select "HYBRID"
click at [234, 246] on select "Select submodel (All other) Hybrid" at bounding box center [395, 260] width 322 height 28
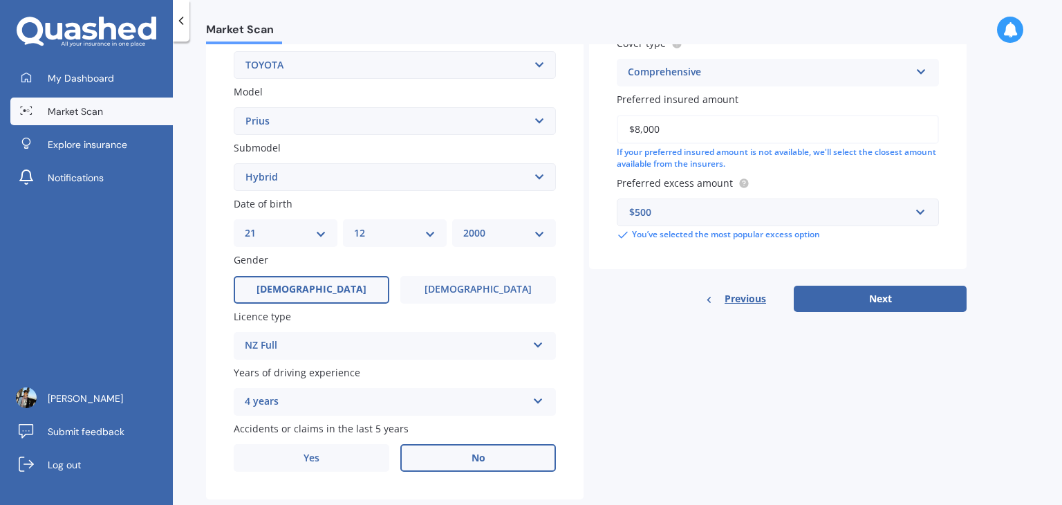
scroll to position [310, 0]
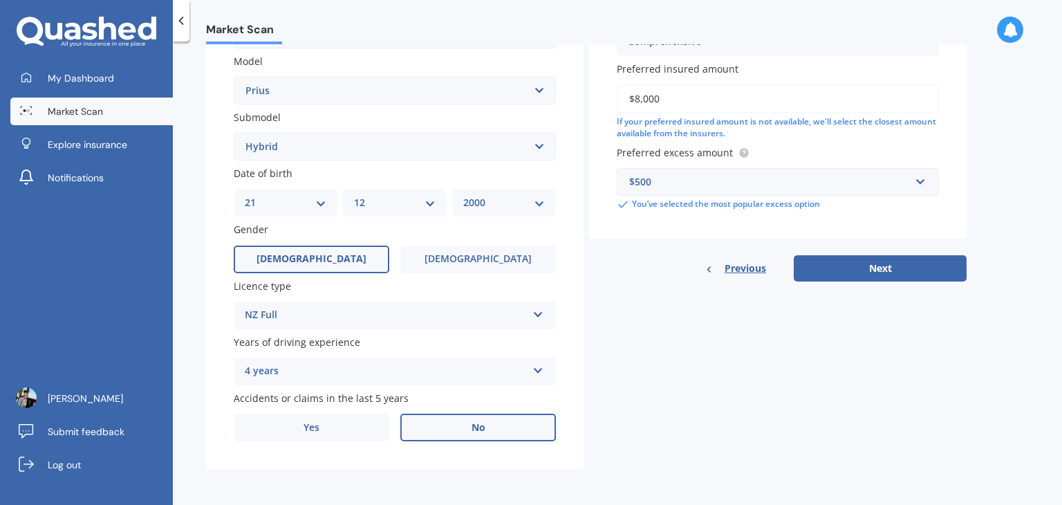
click at [411, 368] on div "4 years" at bounding box center [386, 371] width 282 height 17
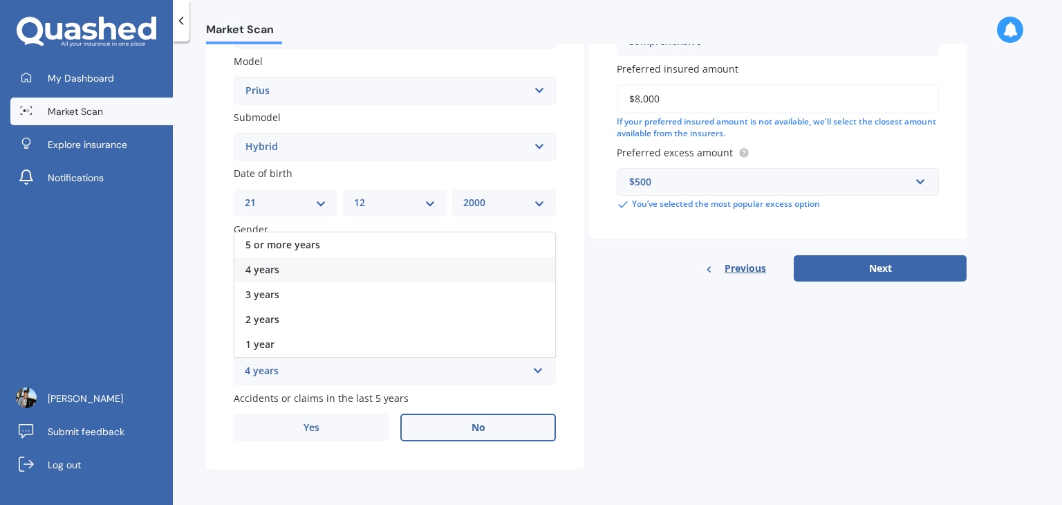
click at [411, 368] on div "4 years" at bounding box center [386, 371] width 282 height 17
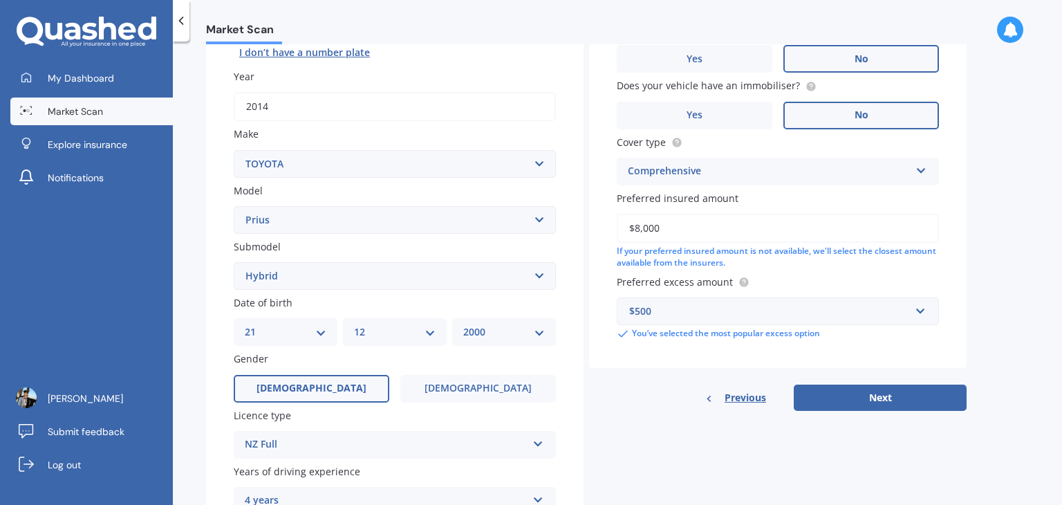
scroll to position [181, 0]
click at [855, 398] on button "Next" at bounding box center [880, 396] width 173 height 26
select select "21"
select select "12"
select select "2000"
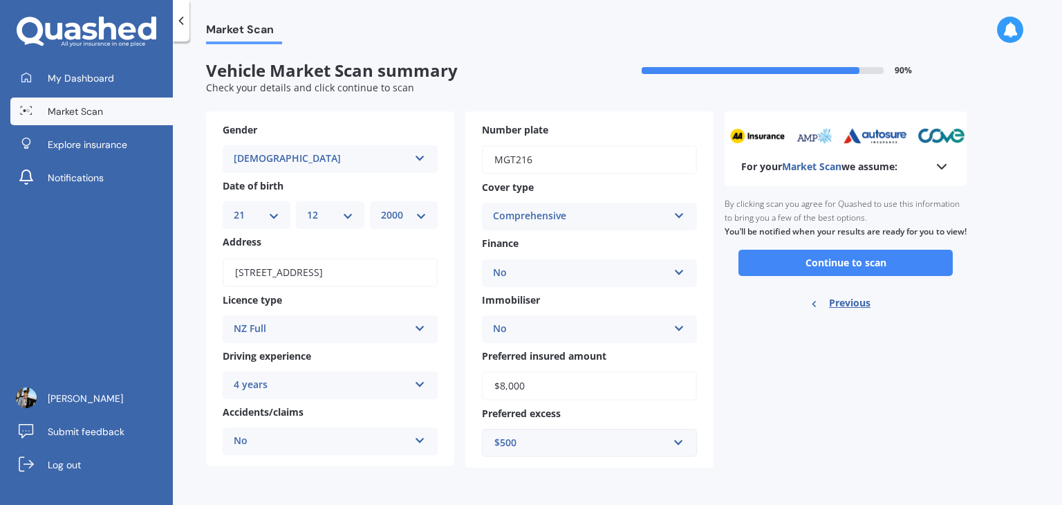
scroll to position [0, 0]
click at [790, 276] on button "Continue to scan" at bounding box center [845, 263] width 214 height 26
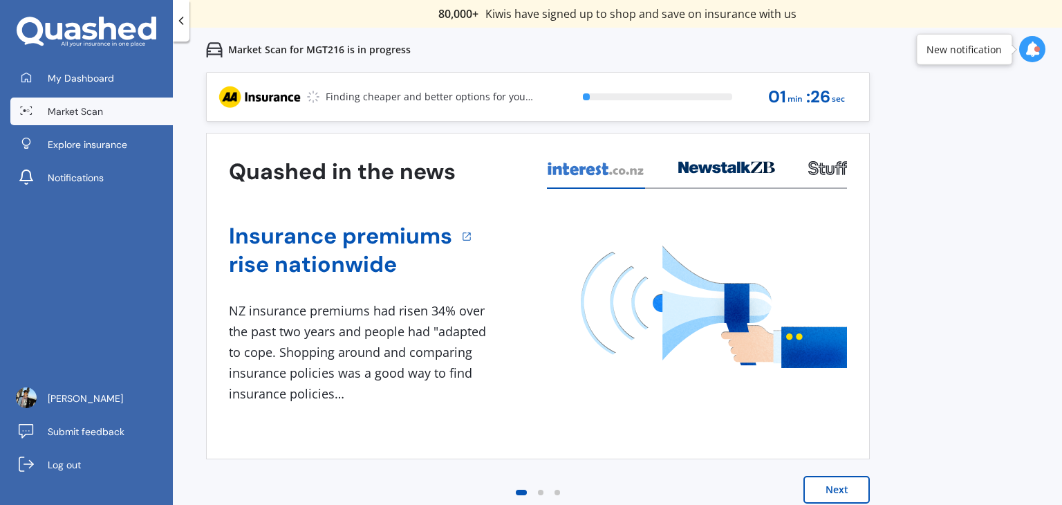
click at [820, 490] on button "Next" at bounding box center [836, 490] width 66 height 28
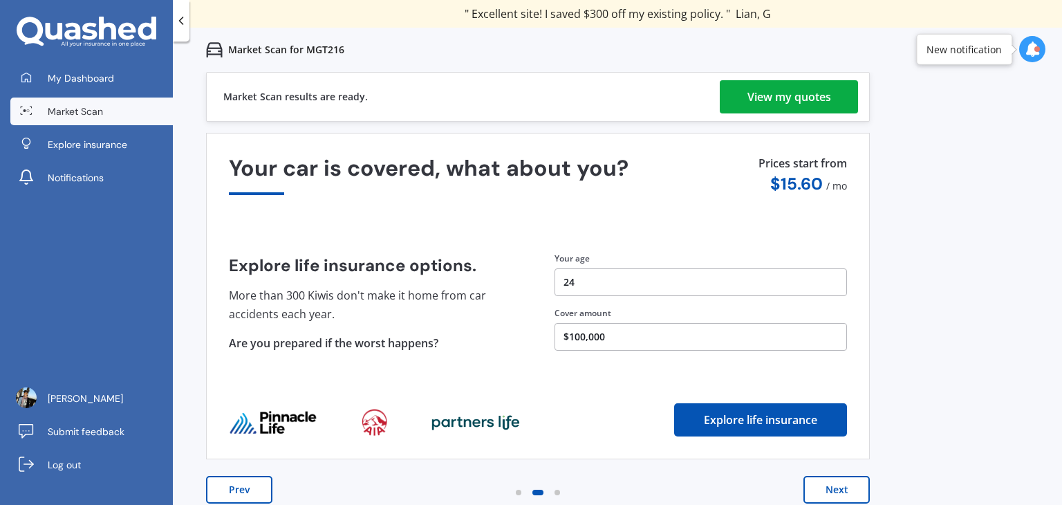
click at [818, 486] on button "Next" at bounding box center [836, 490] width 66 height 28
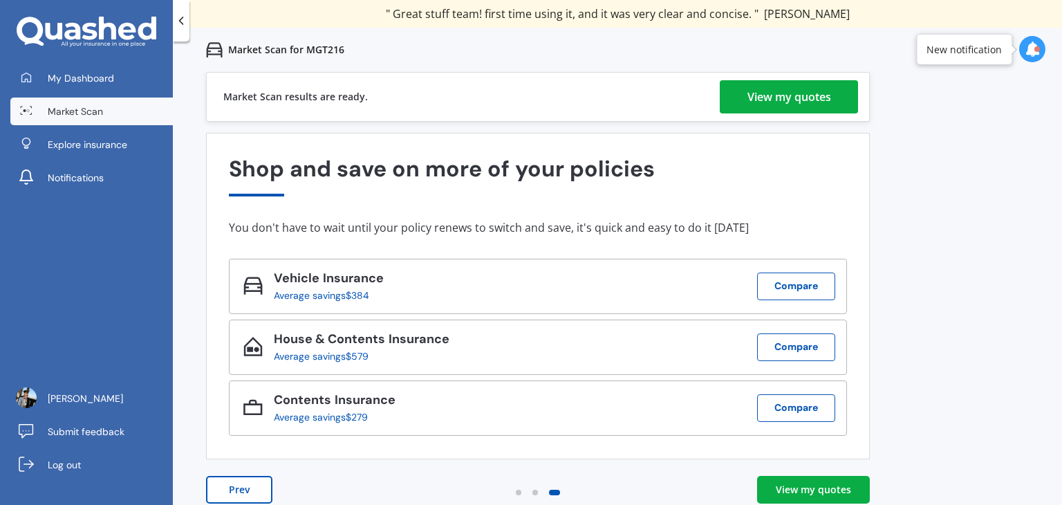
click at [818, 486] on div "View my quotes" at bounding box center [813, 490] width 75 height 14
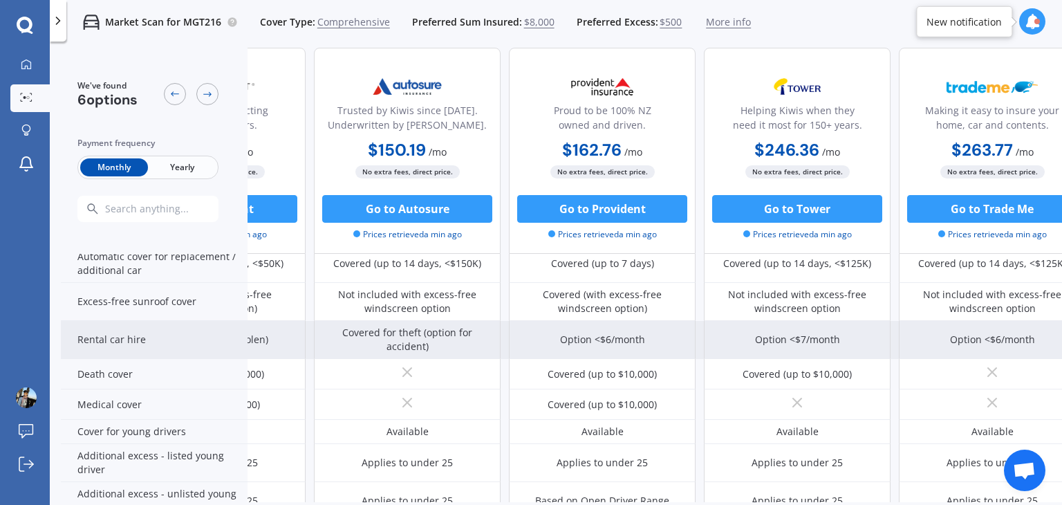
scroll to position [532, 354]
